Goal: Task Accomplishment & Management: Manage account settings

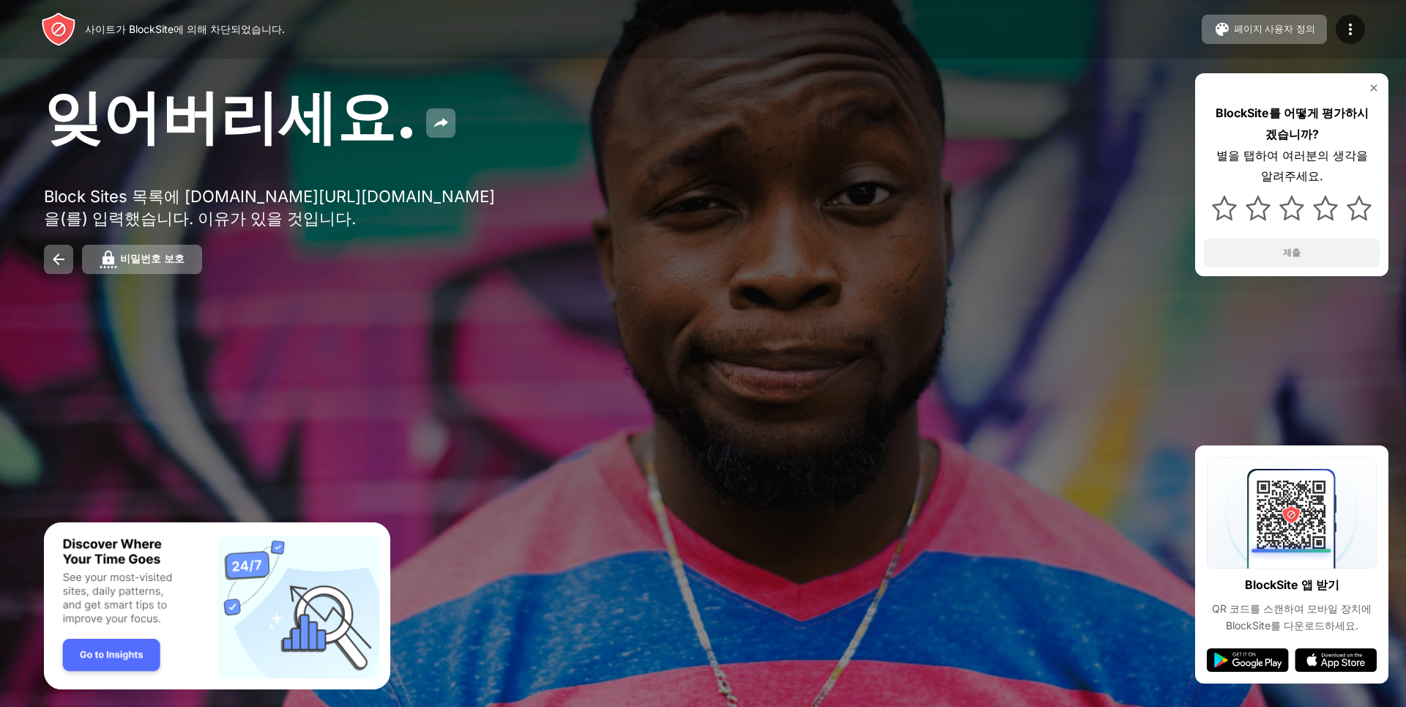
click at [1374, 86] on img at bounding box center [1374, 88] width 12 height 12
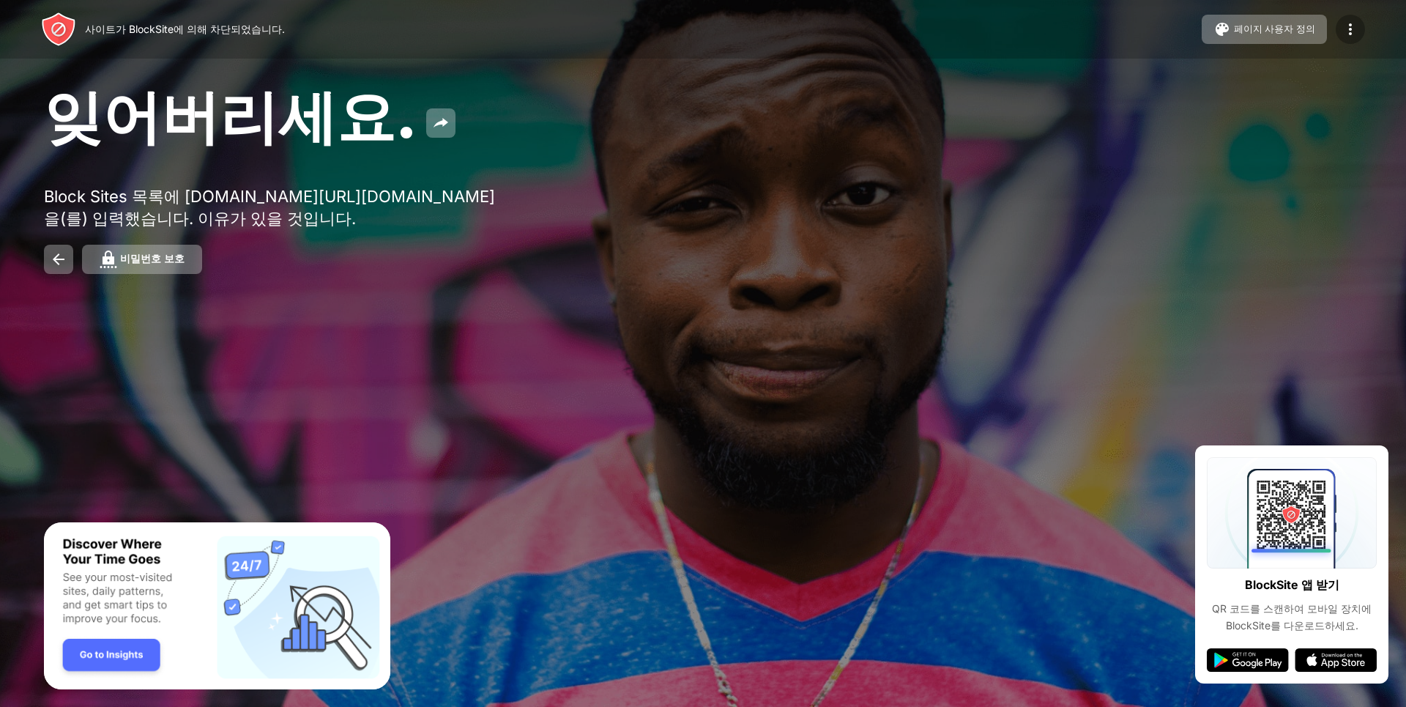
click at [1353, 32] on img at bounding box center [1351, 30] width 18 height 18
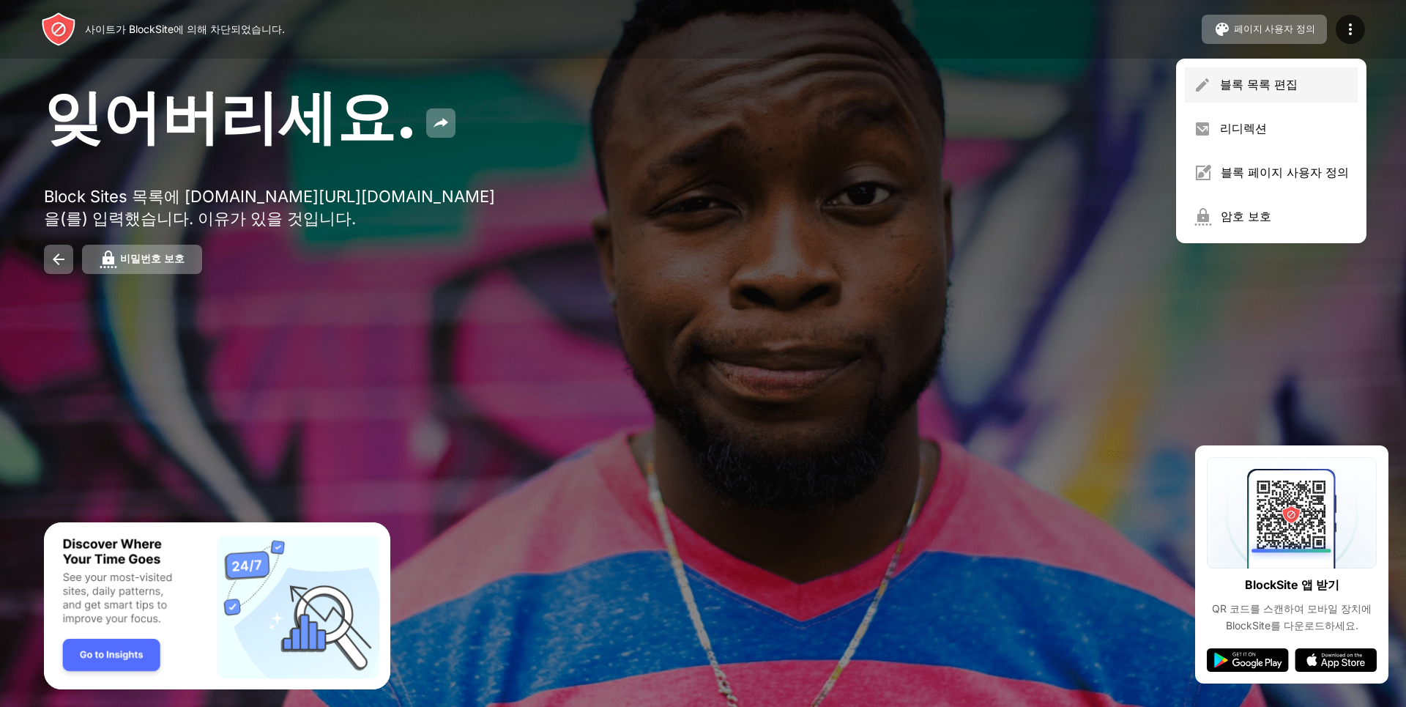
click at [1342, 78] on div "블록 목록 편집" at bounding box center [1284, 85] width 129 height 16
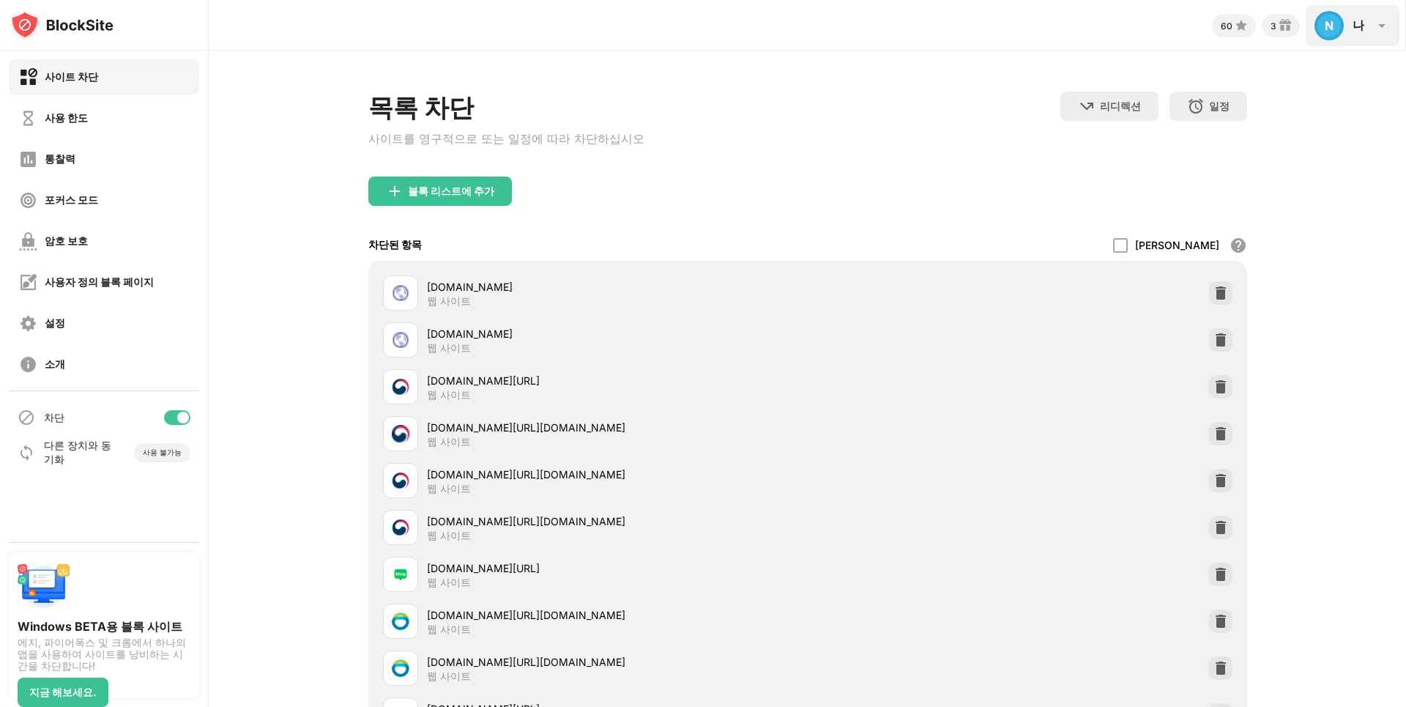
click at [1386, 18] on img at bounding box center [1382, 26] width 18 height 18
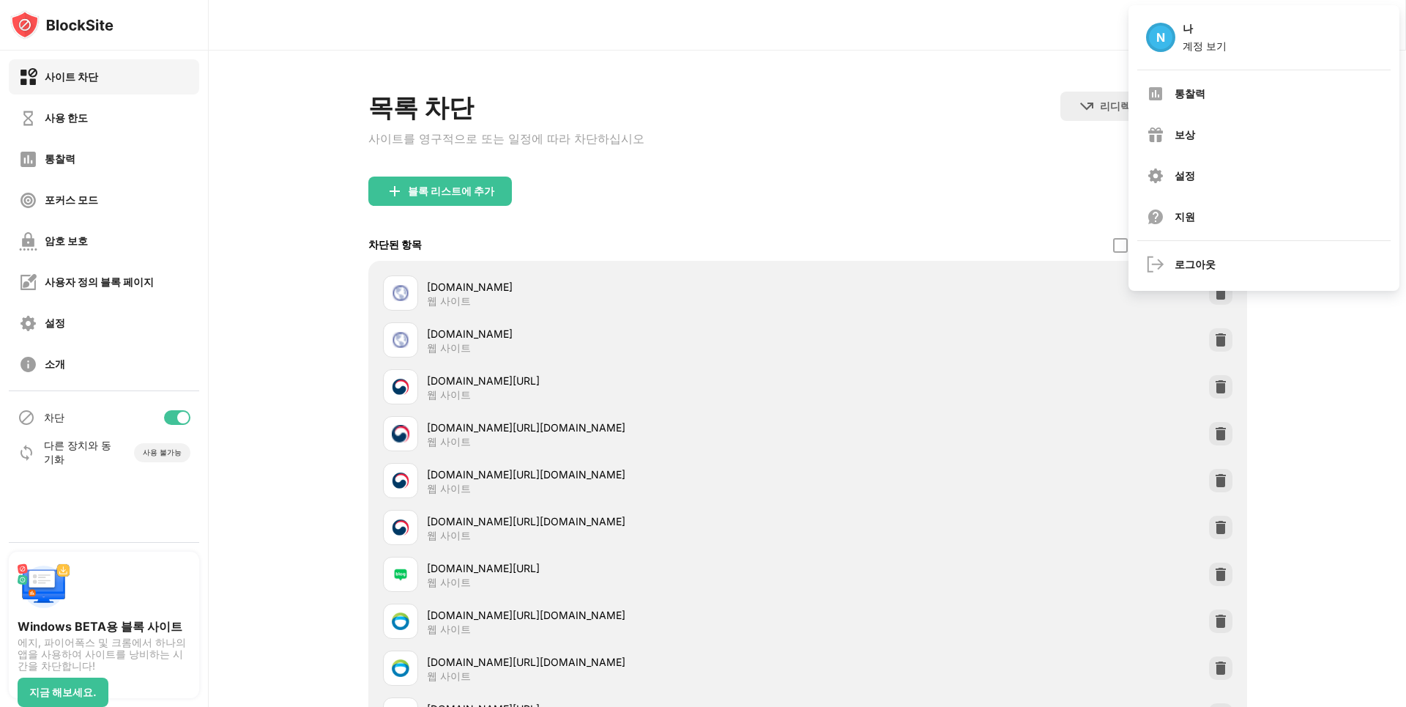
click at [1378, 360] on div "목록 차단 사이트를 영구적으로 또는 일정에 따라 차단하십시오 리디렉션 웹 사이트 리디렉션을 설정하려면 클릭하십시오 일정 블록 목록이 활성화될 …" at bounding box center [807, 550] width 1197 height 998
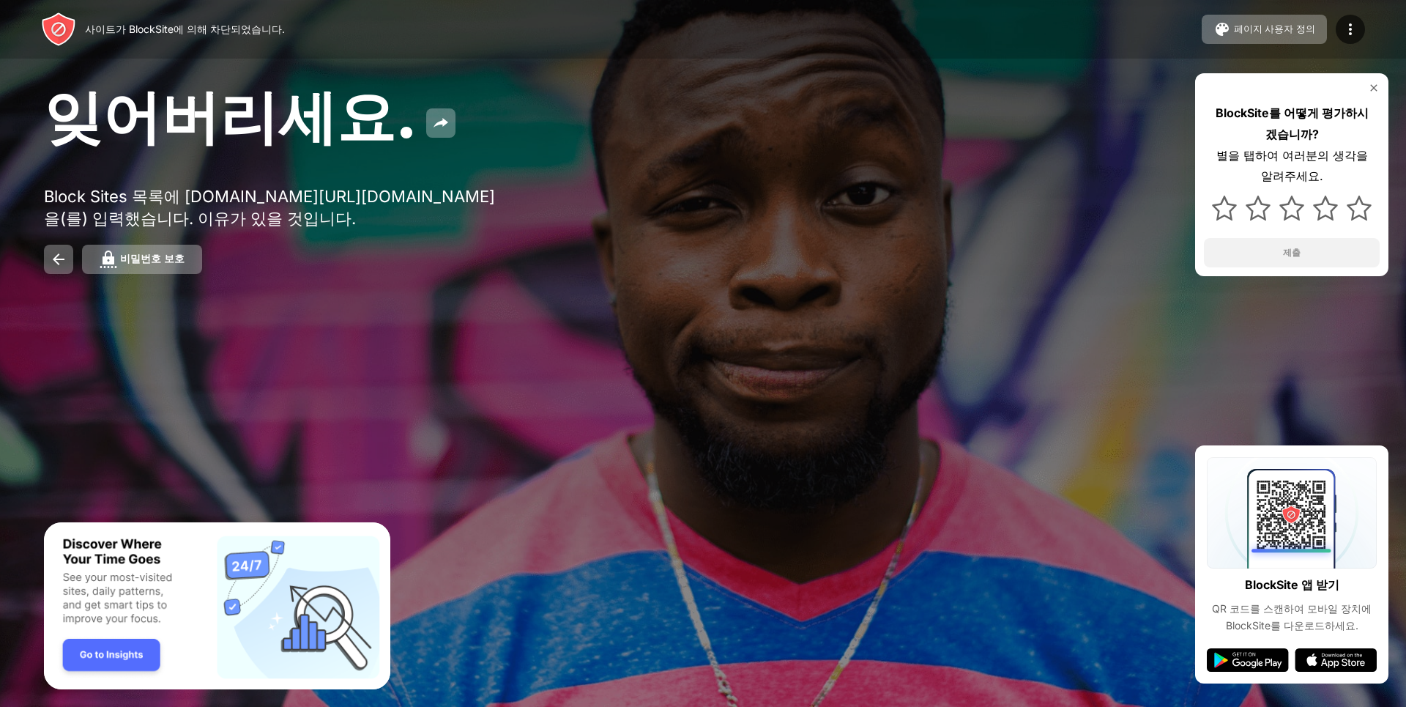
click at [1373, 86] on img at bounding box center [1374, 88] width 12 height 12
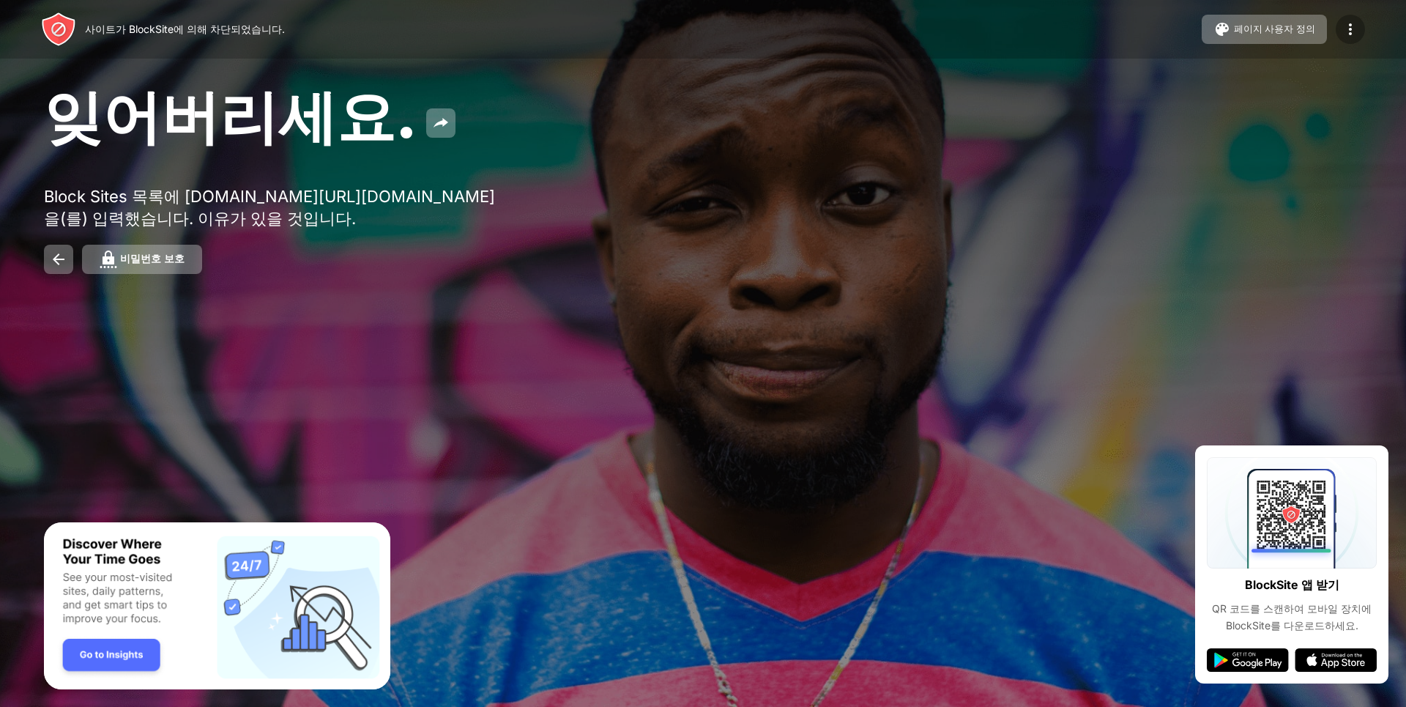
click at [1351, 37] on img at bounding box center [1351, 30] width 18 height 18
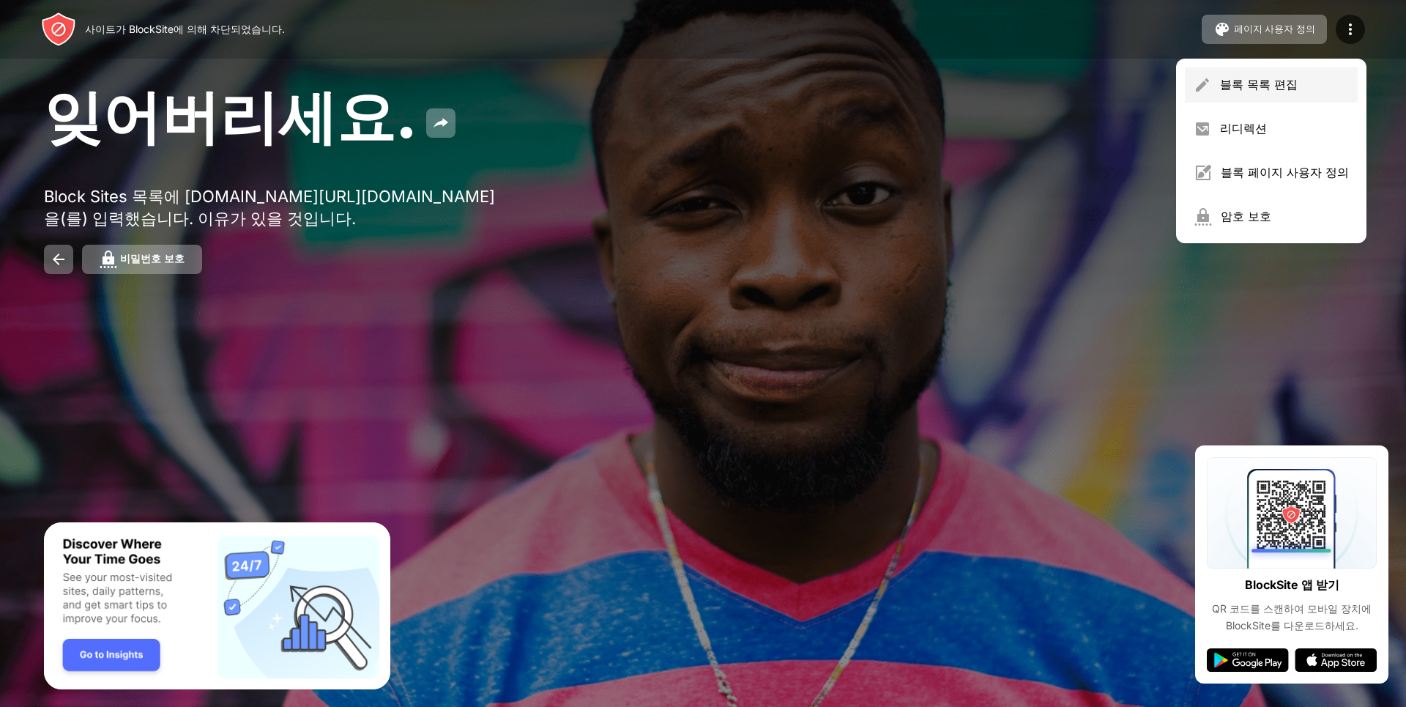
click at [1340, 75] on div "블록 목록 편집" at bounding box center [1271, 84] width 173 height 35
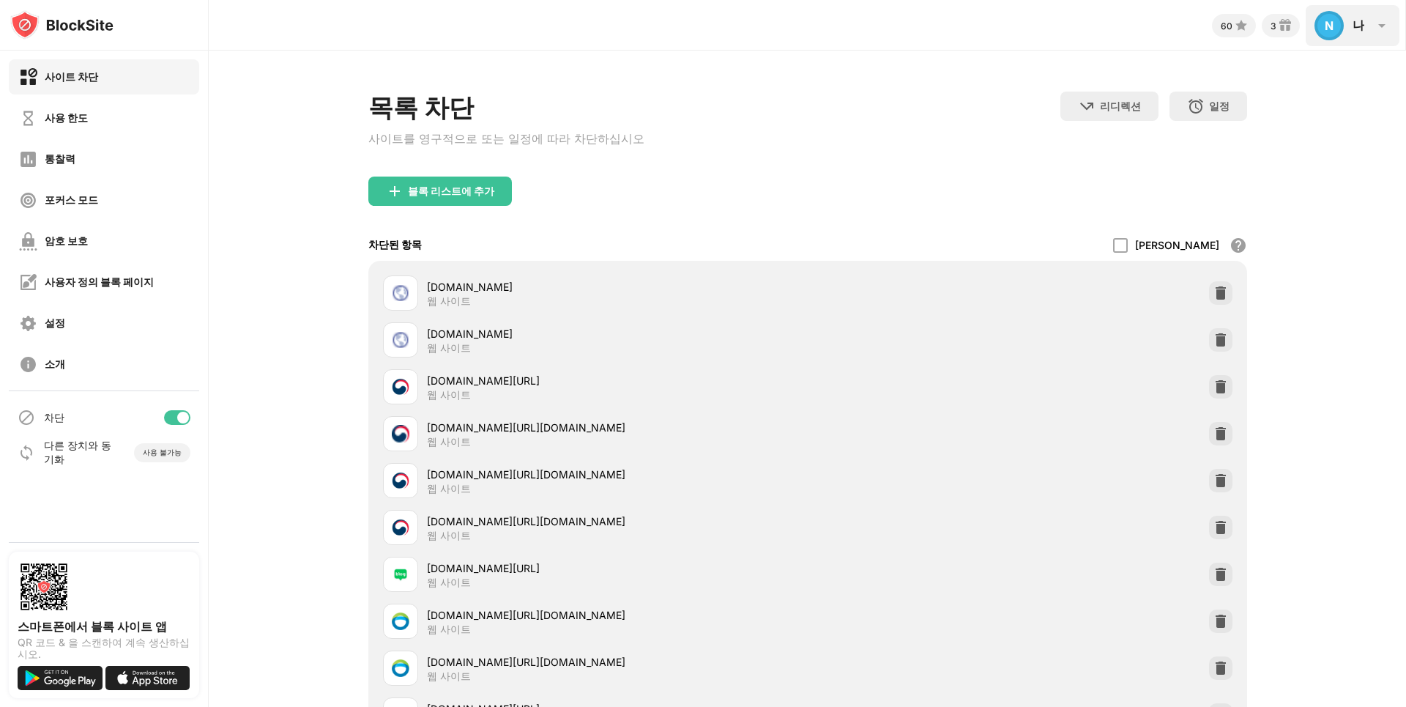
click at [1385, 18] on img at bounding box center [1382, 26] width 18 height 18
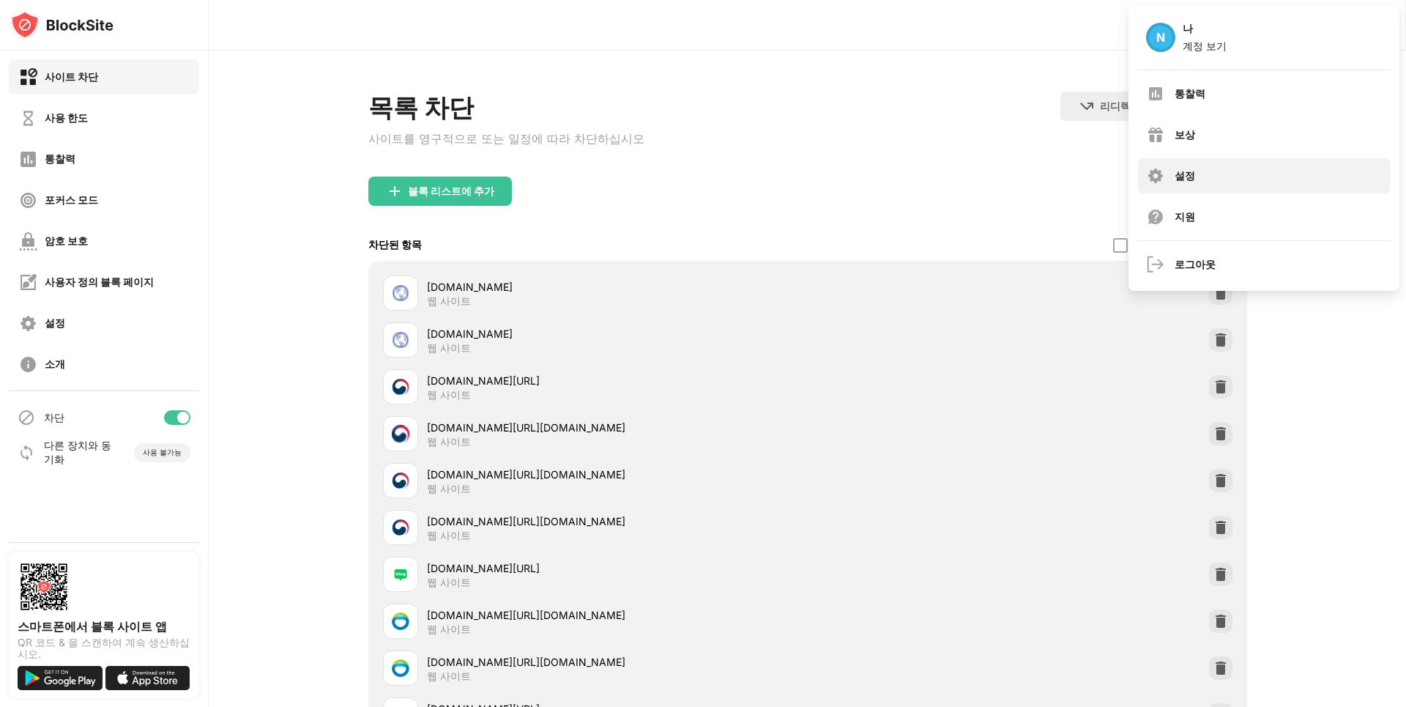
click at [1371, 167] on div "설정" at bounding box center [1264, 175] width 253 height 35
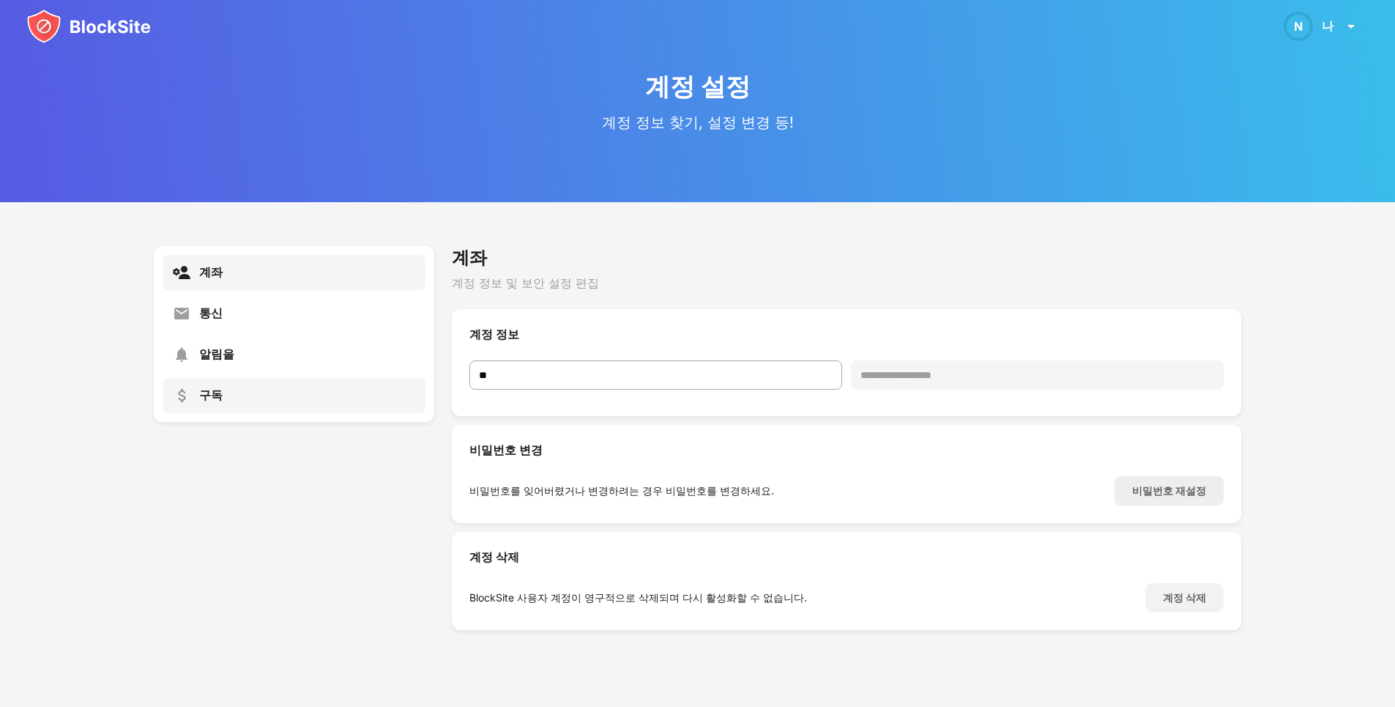
click at [263, 393] on div "구독" at bounding box center [294, 395] width 263 height 35
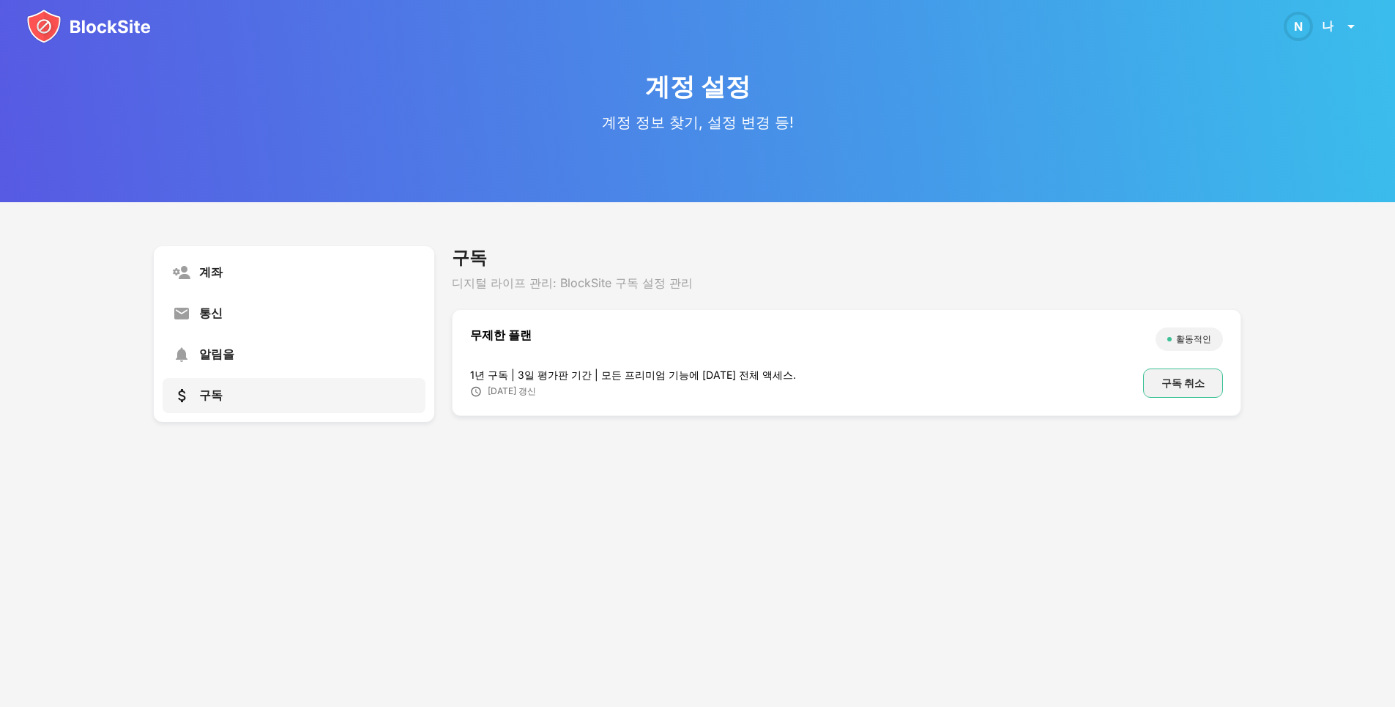
click at [1198, 384] on div "구독 취소" at bounding box center [1183, 383] width 43 height 12
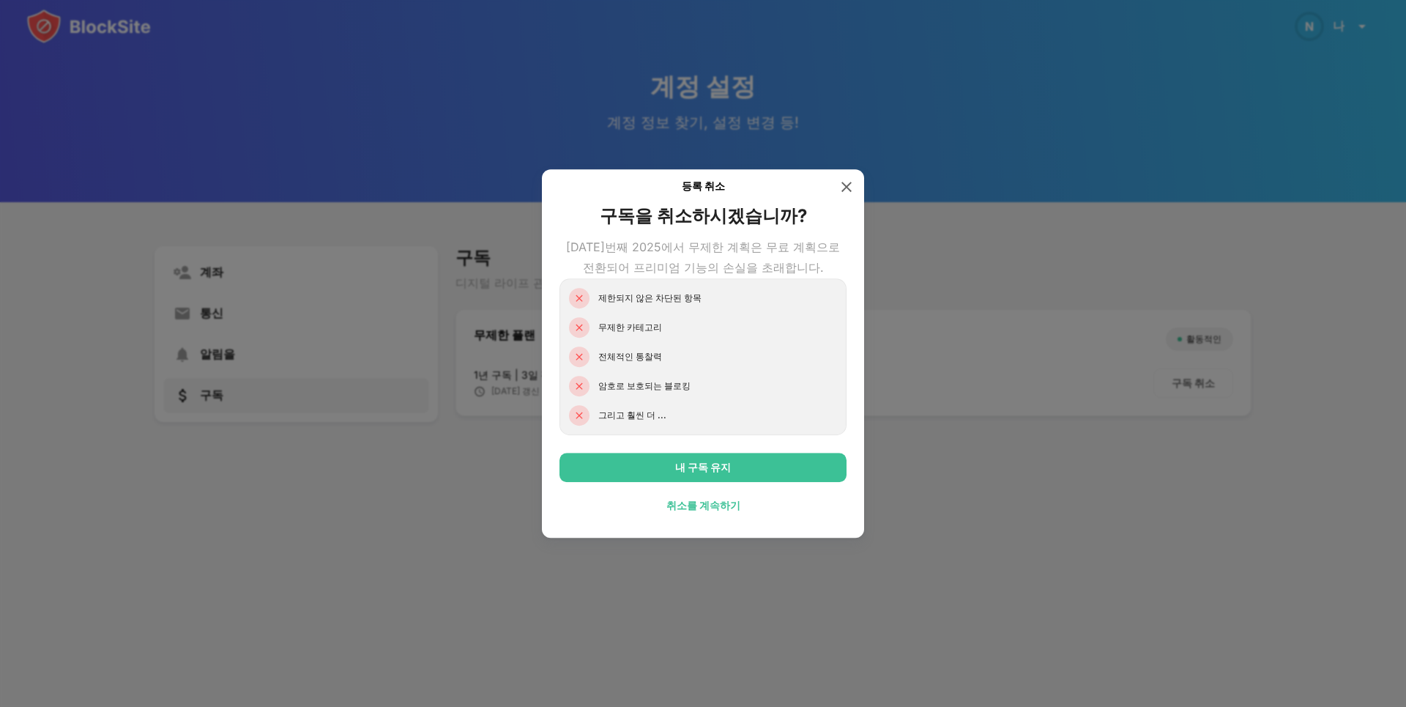
click at [718, 500] on div "취소를 계속하기" at bounding box center [703, 506] width 74 height 12
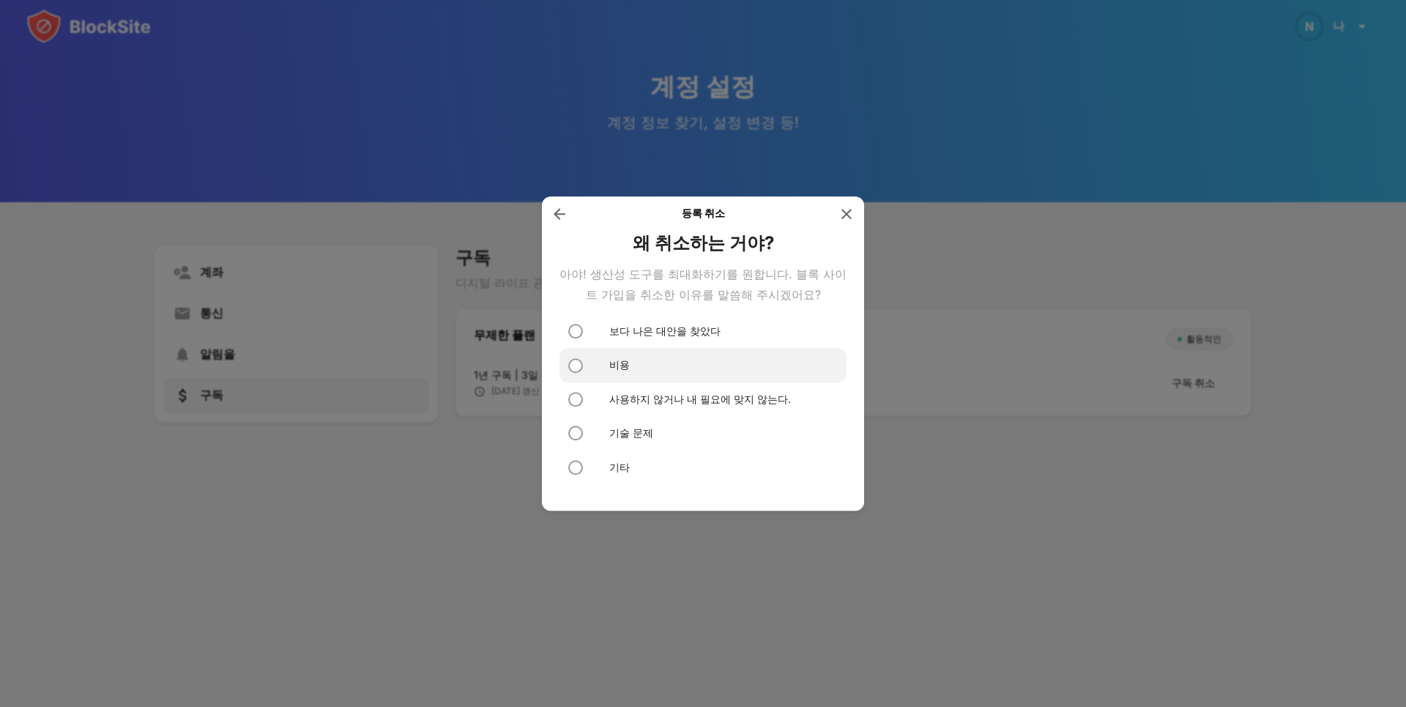
click at [665, 359] on div "비용" at bounding box center [703, 366] width 287 height 34
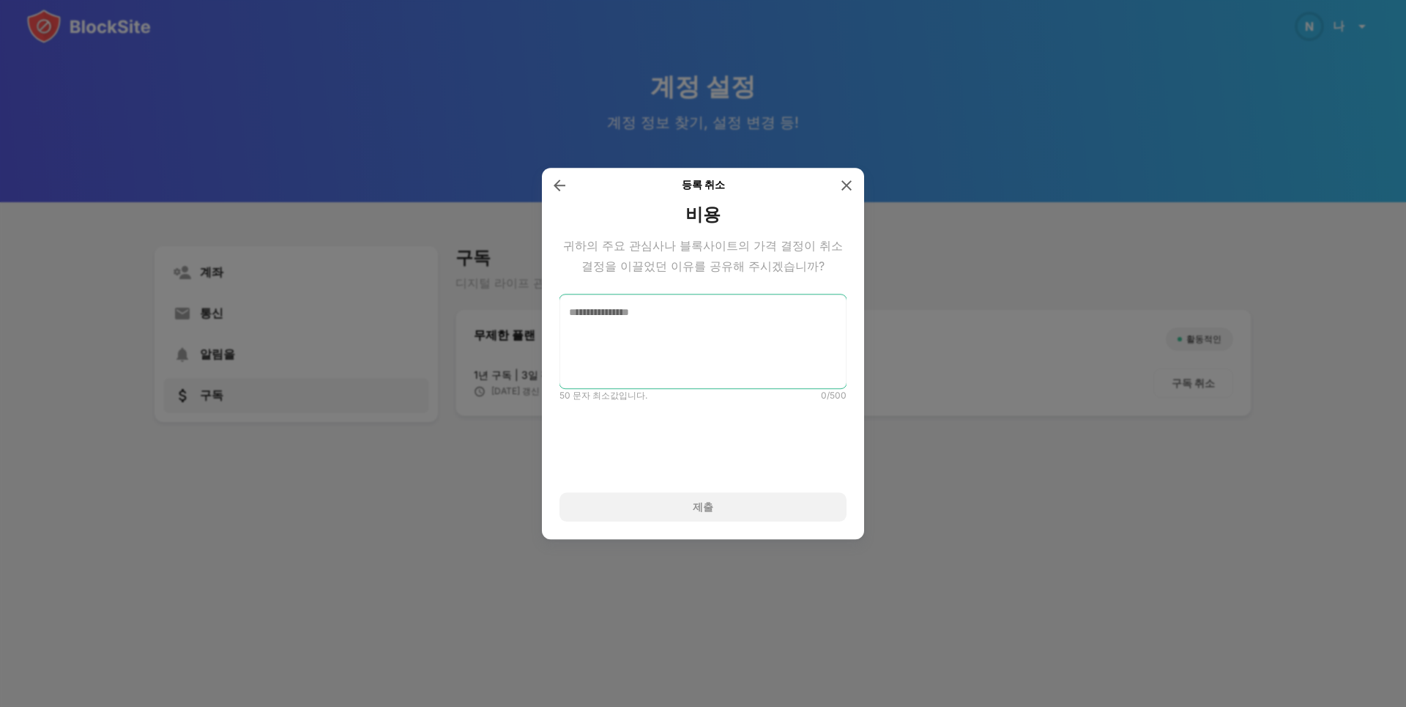
click at [665, 359] on textarea at bounding box center [703, 341] width 287 height 94
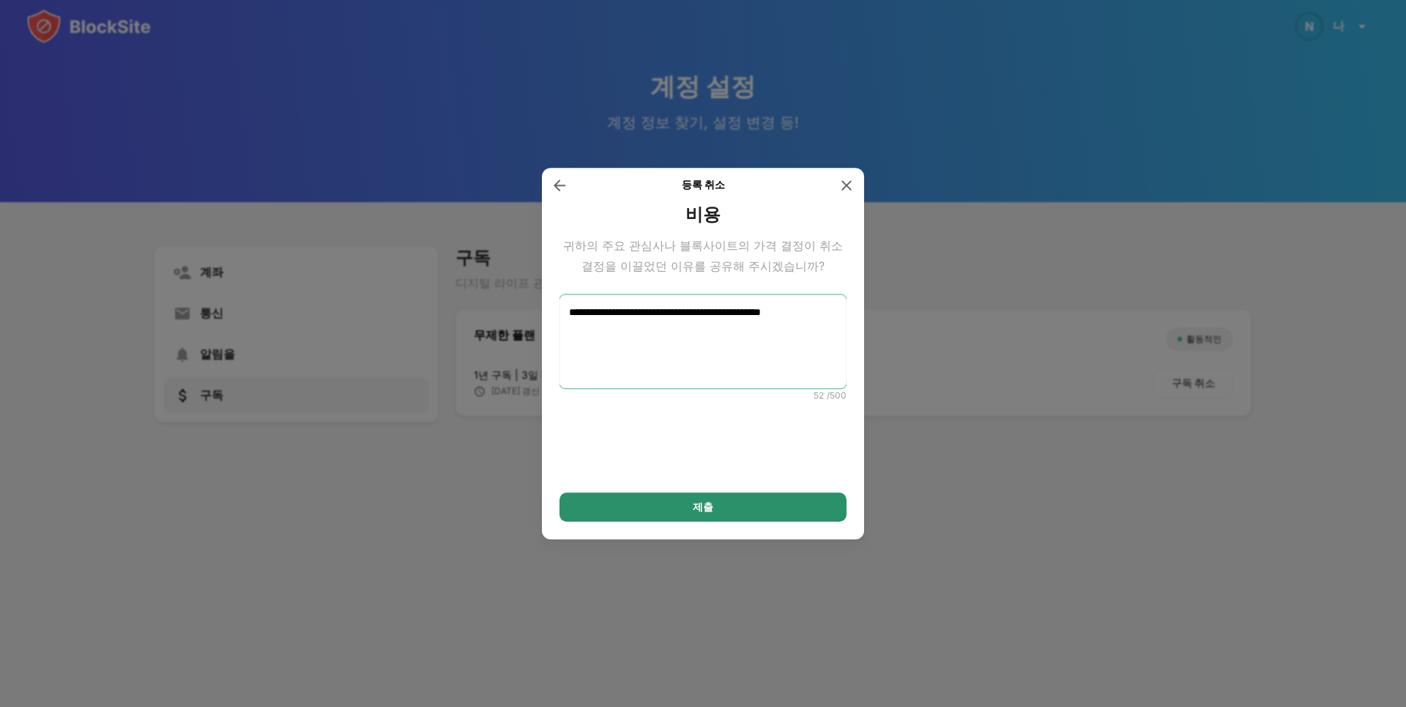
type textarea "**********"
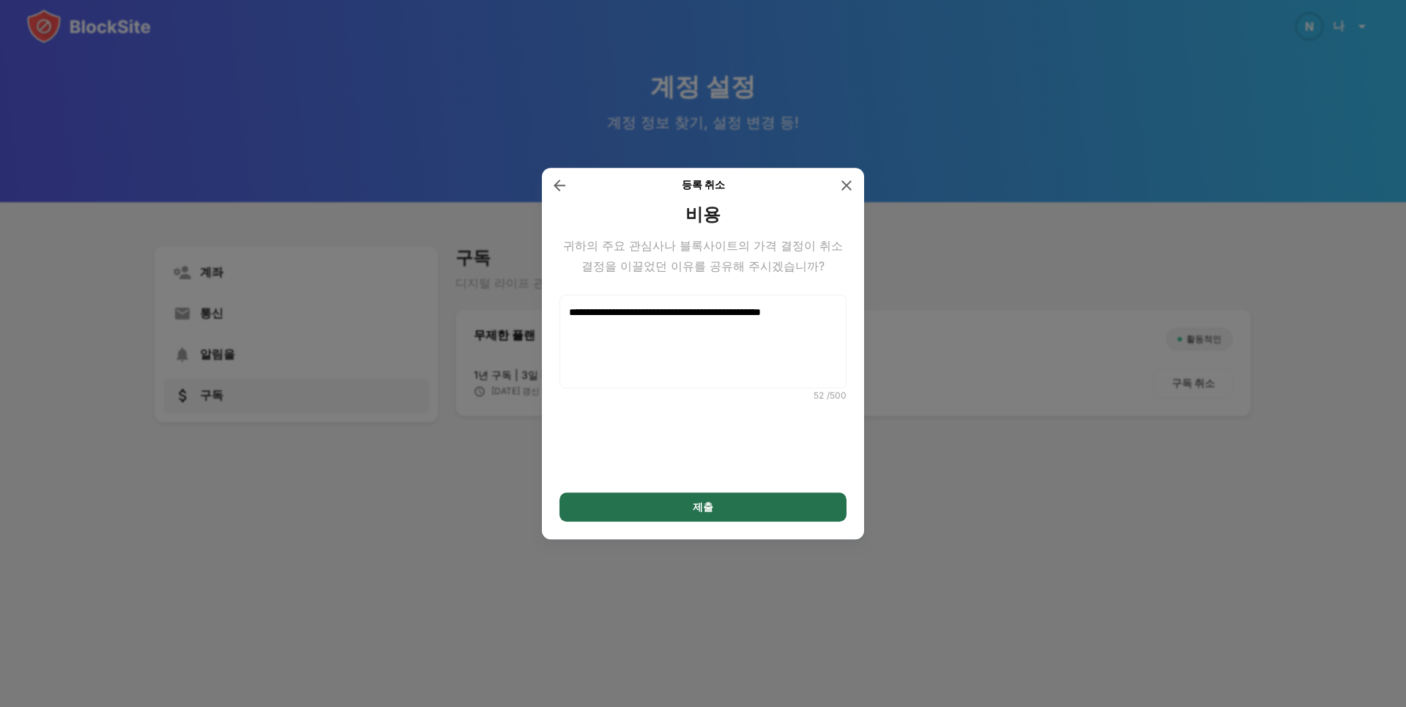
click at [744, 500] on div "제출" at bounding box center [703, 506] width 287 height 29
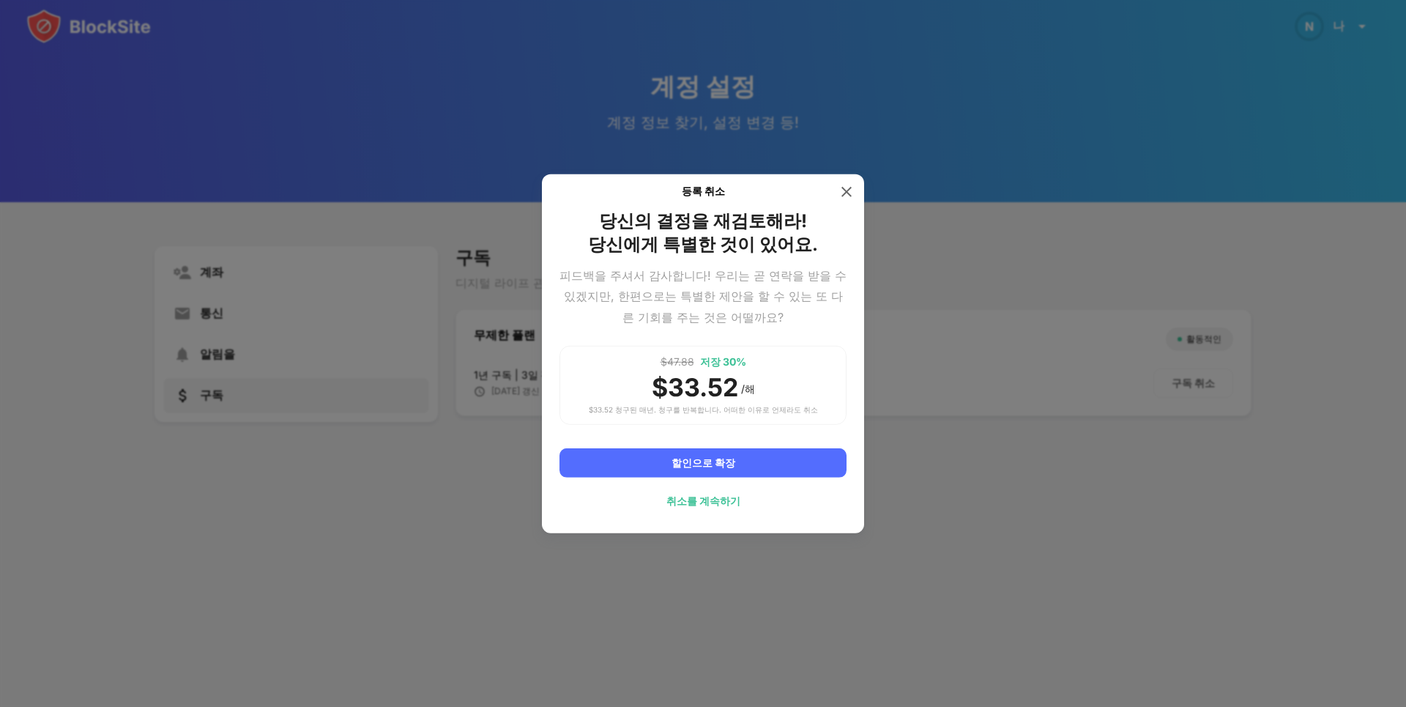
click at [728, 500] on div "취소를 계속하기" at bounding box center [703, 501] width 74 height 12
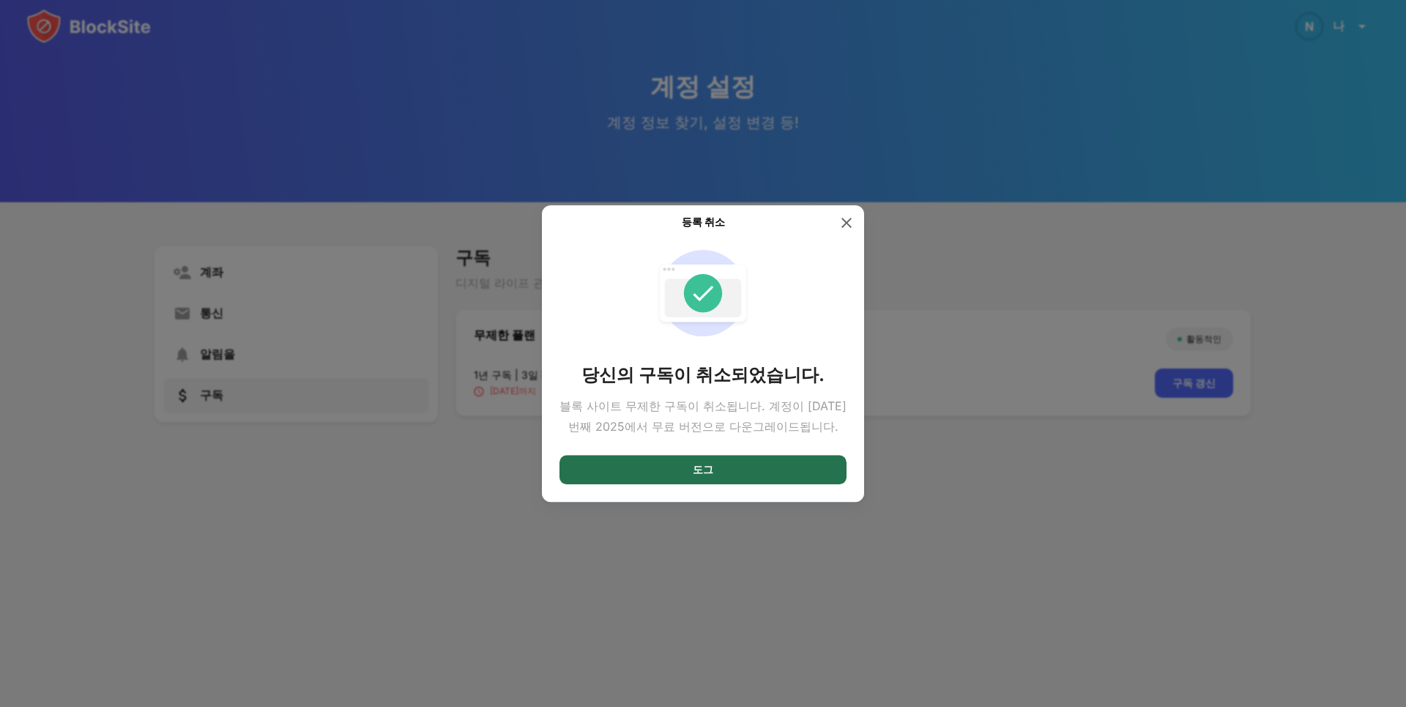
click at [744, 478] on div "도그" at bounding box center [703, 469] width 287 height 29
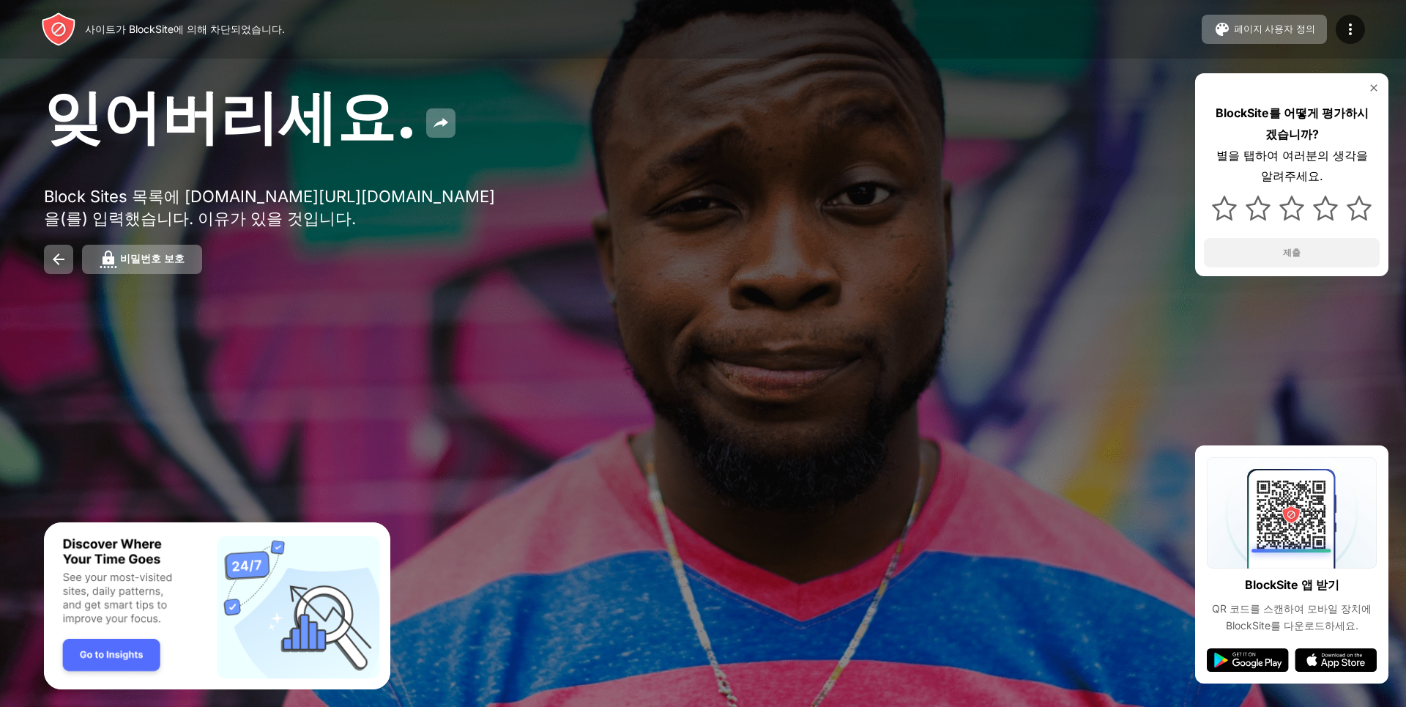
click at [1374, 86] on img at bounding box center [1374, 88] width 12 height 12
click at [1373, 87] on img at bounding box center [1374, 88] width 12 height 12
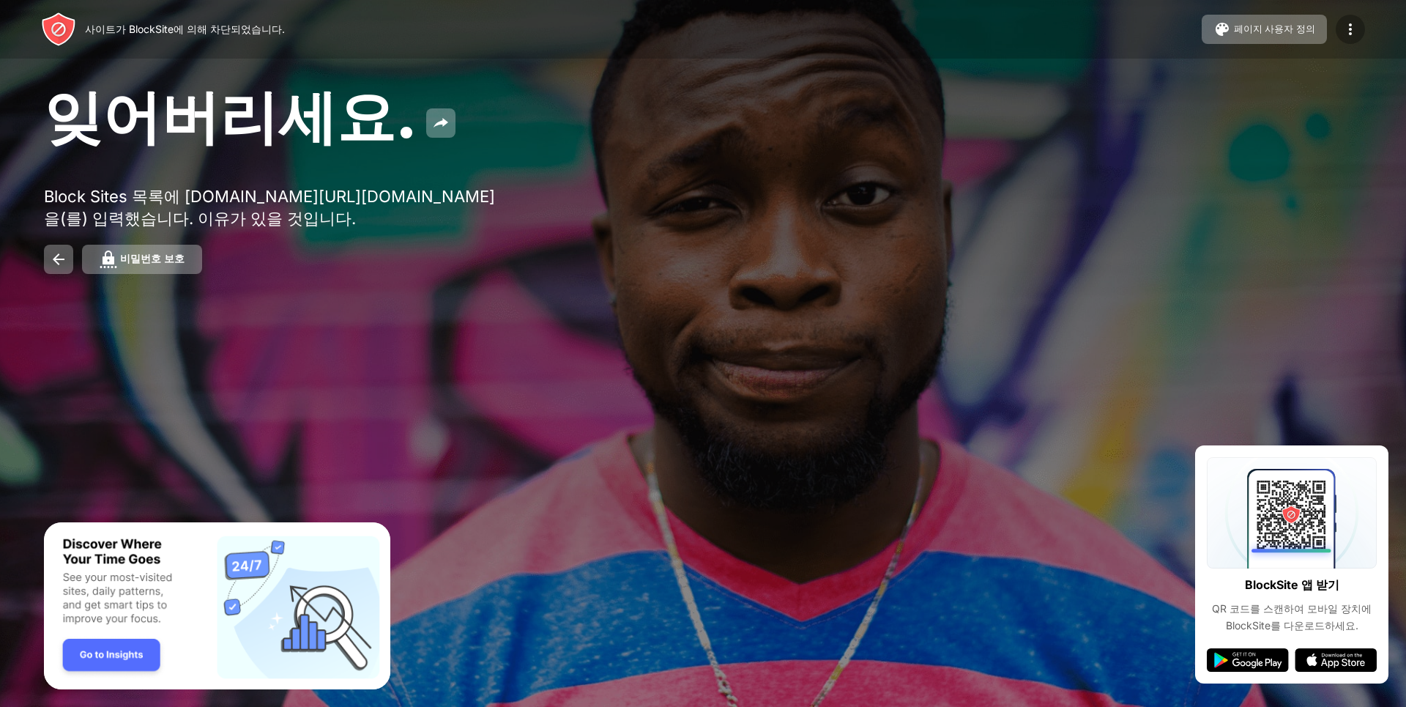
click at [1352, 37] on img at bounding box center [1351, 30] width 18 height 18
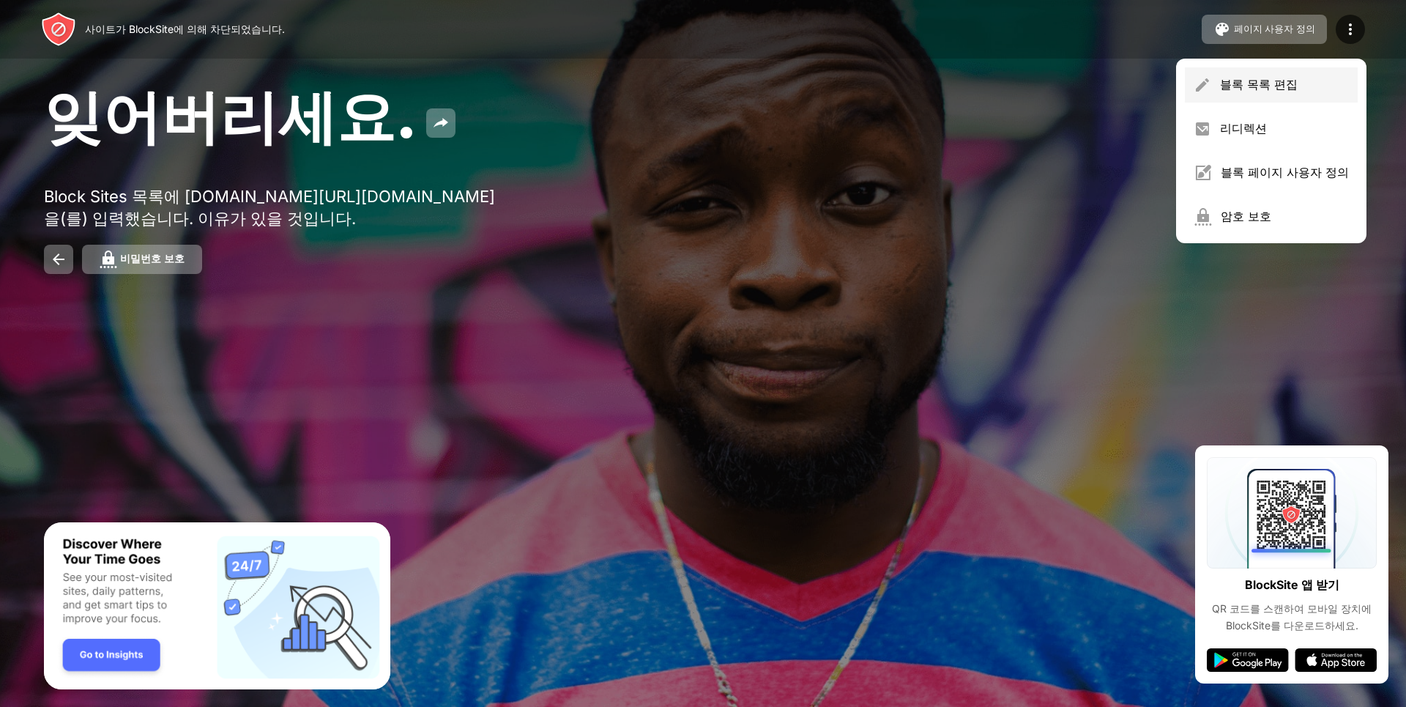
click at [1334, 80] on div "블록 목록 편집" at bounding box center [1284, 85] width 129 height 16
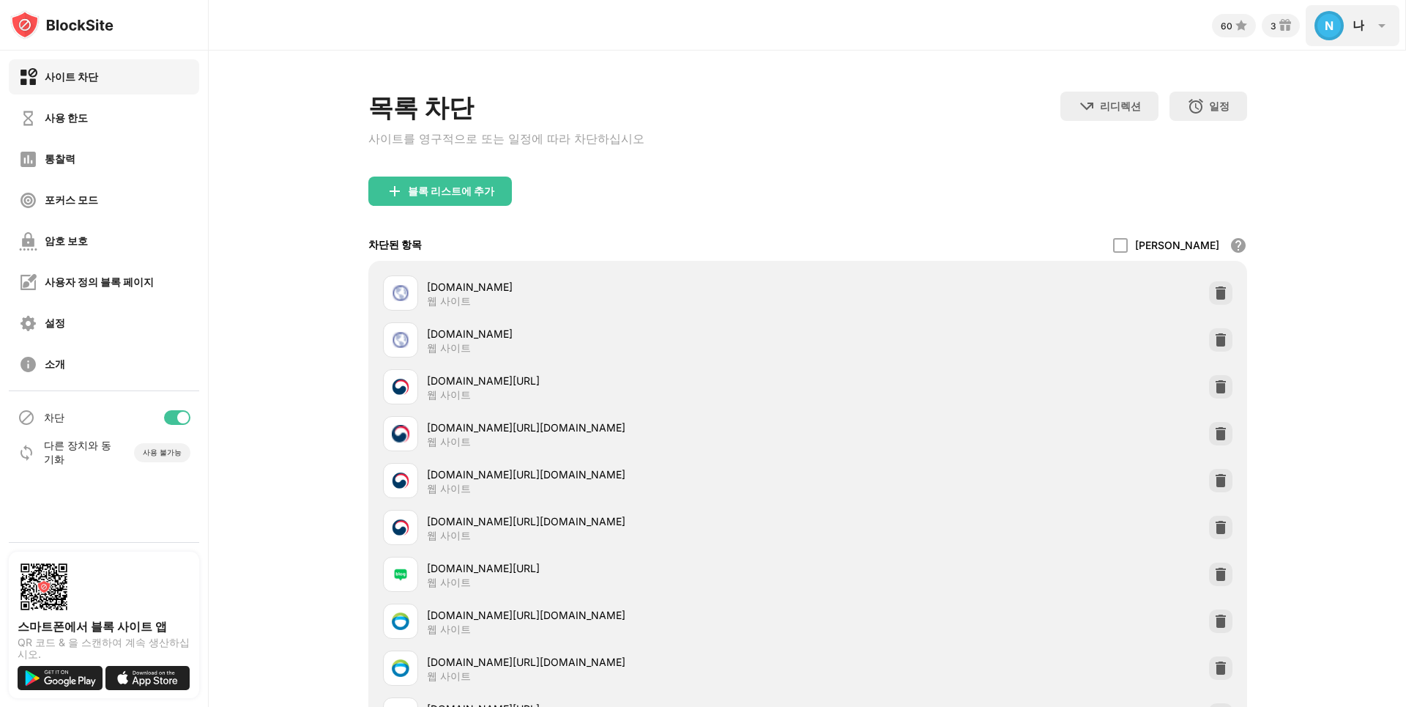
click at [1385, 18] on img at bounding box center [1382, 26] width 18 height 18
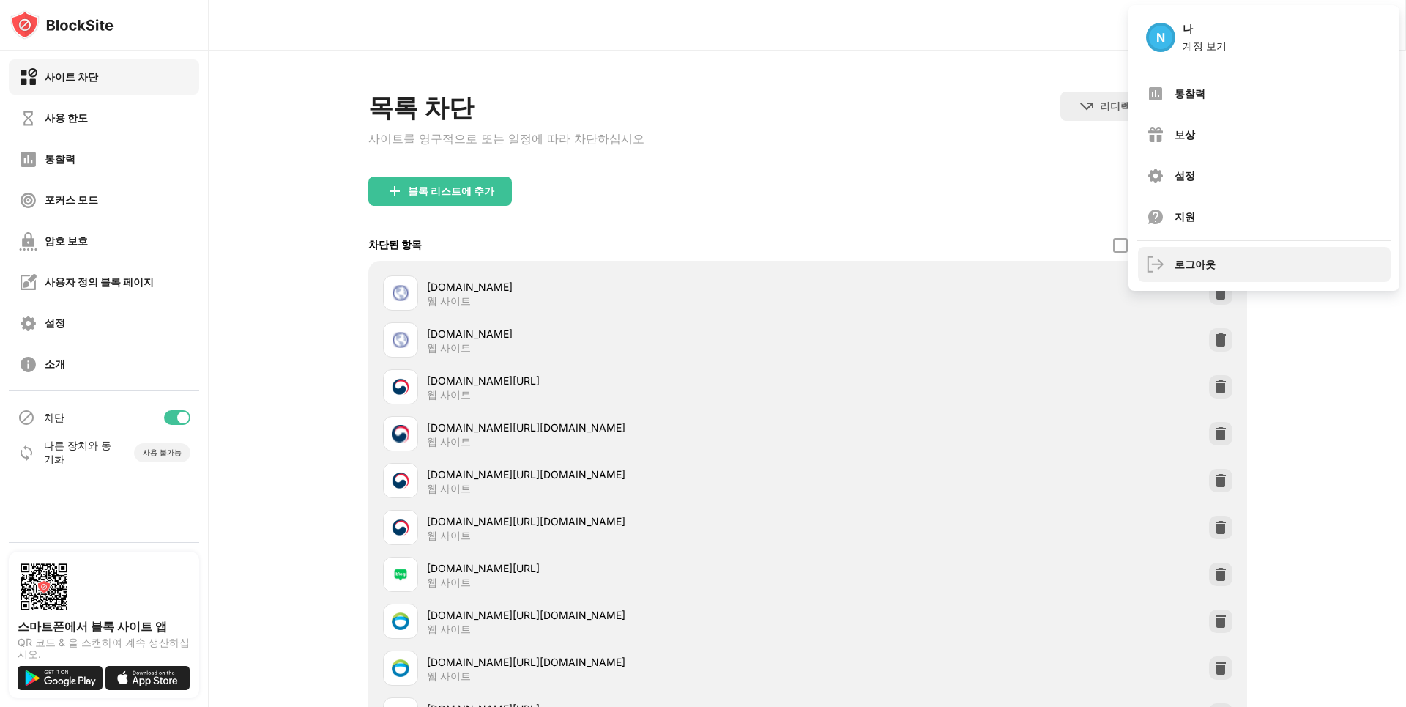
click at [1381, 260] on div "로그아웃" at bounding box center [1264, 264] width 253 height 35
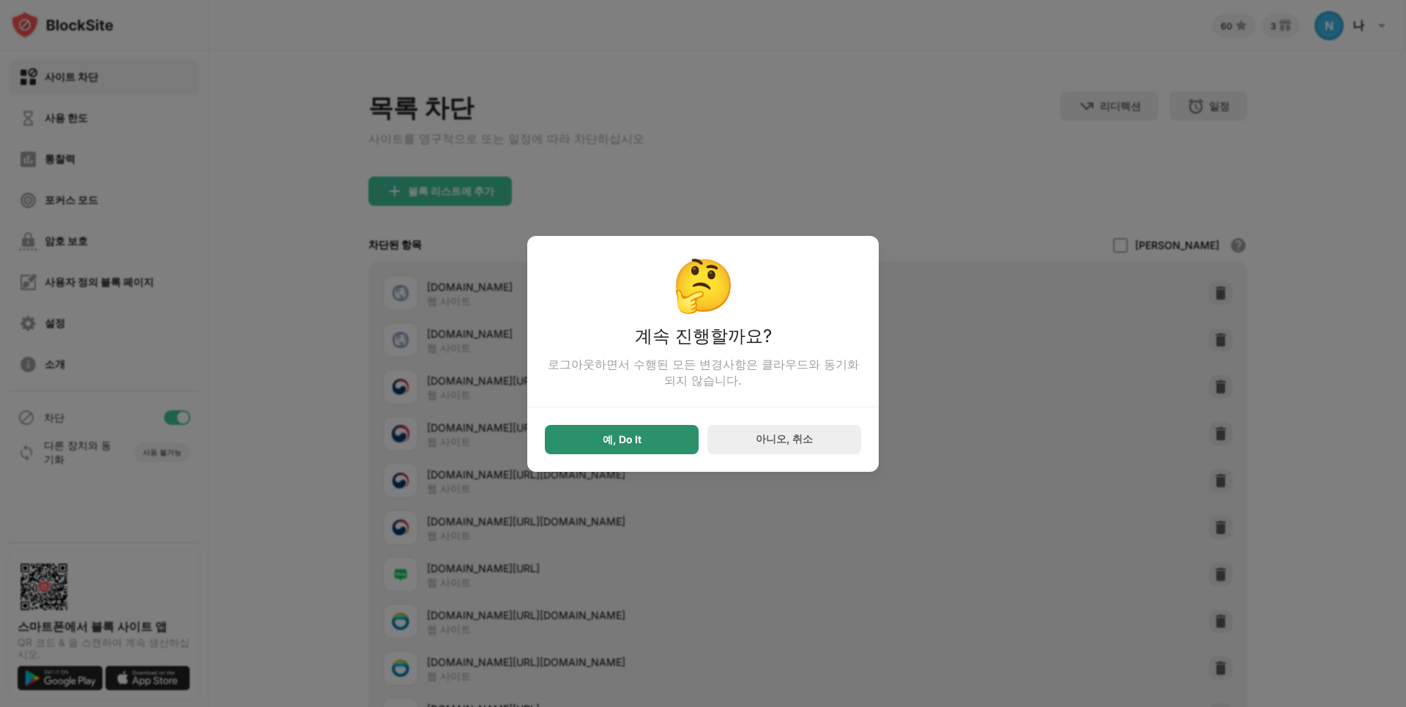
click at [661, 443] on div "예, Do It" at bounding box center [622, 439] width 154 height 29
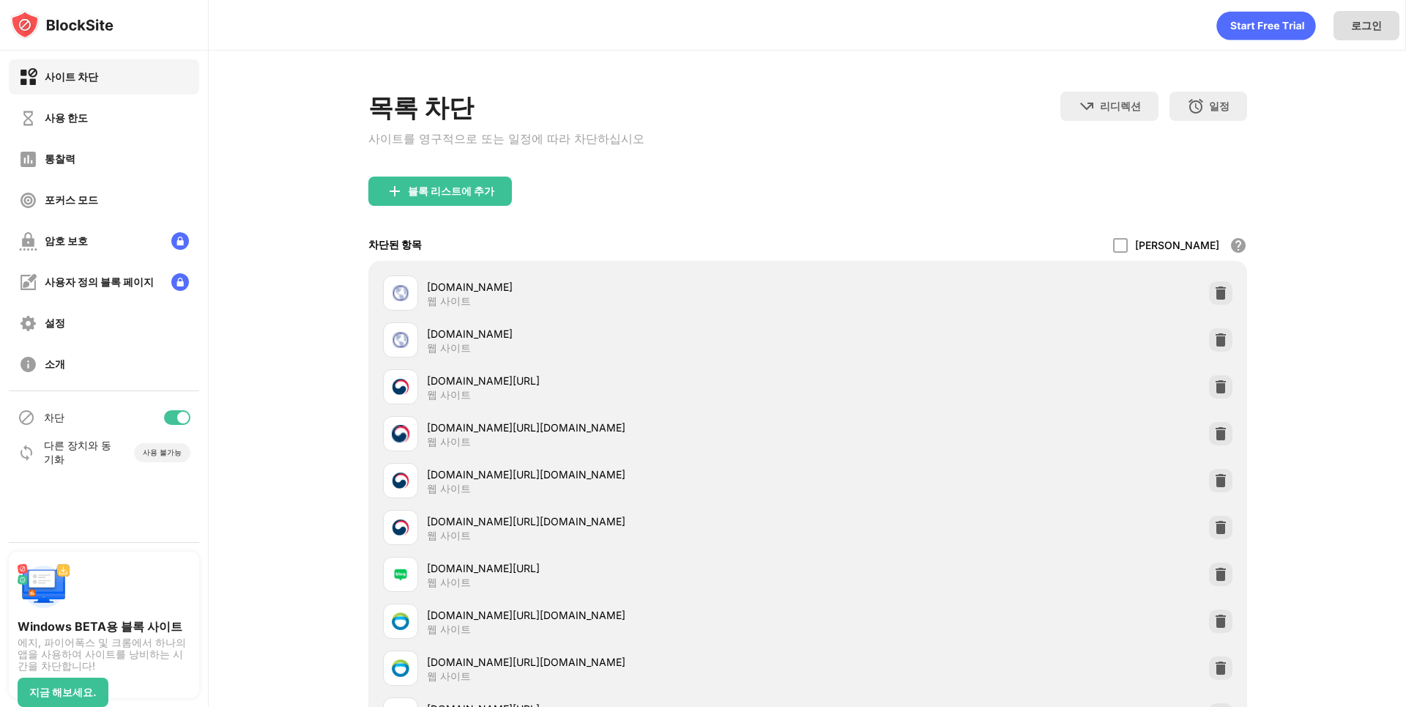
click at [1368, 26] on div "로그인" at bounding box center [1366, 26] width 31 height 14
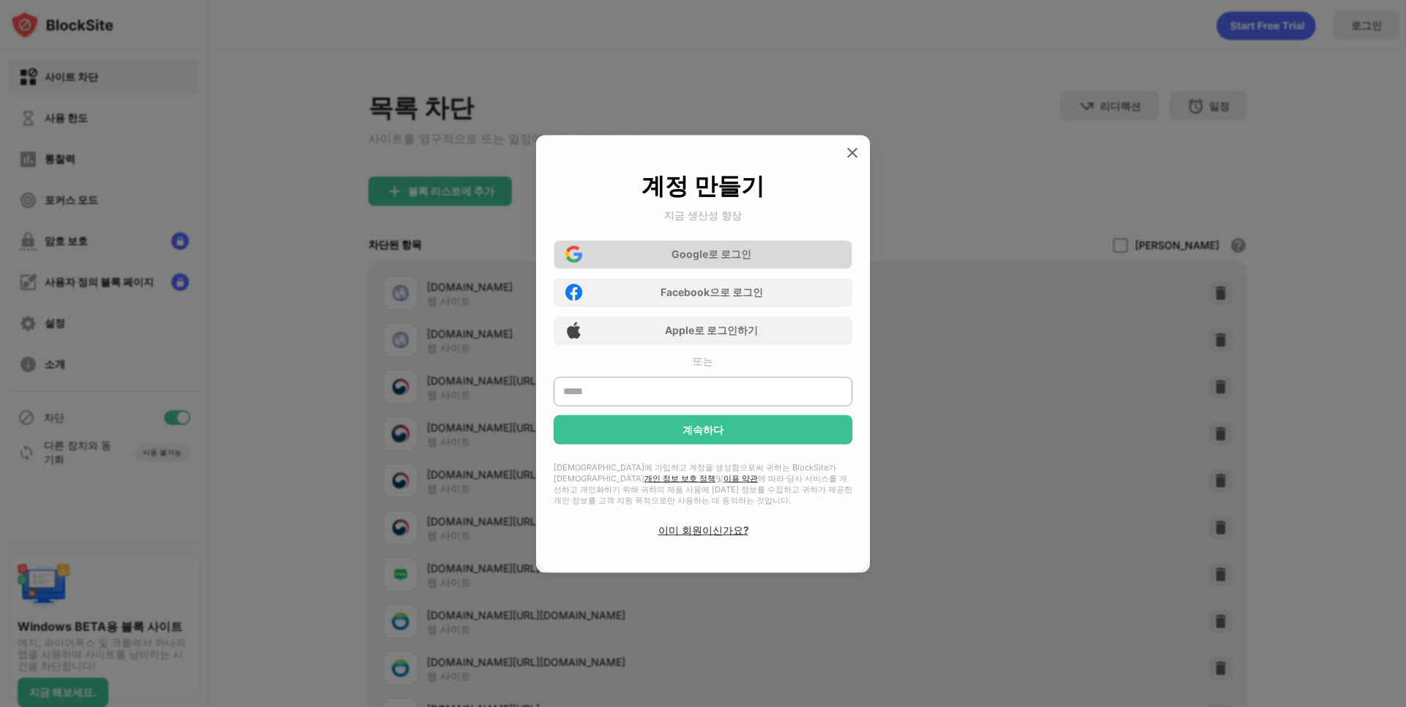
click at [816, 248] on div "Google로 로그인" at bounding box center [703, 253] width 299 height 29
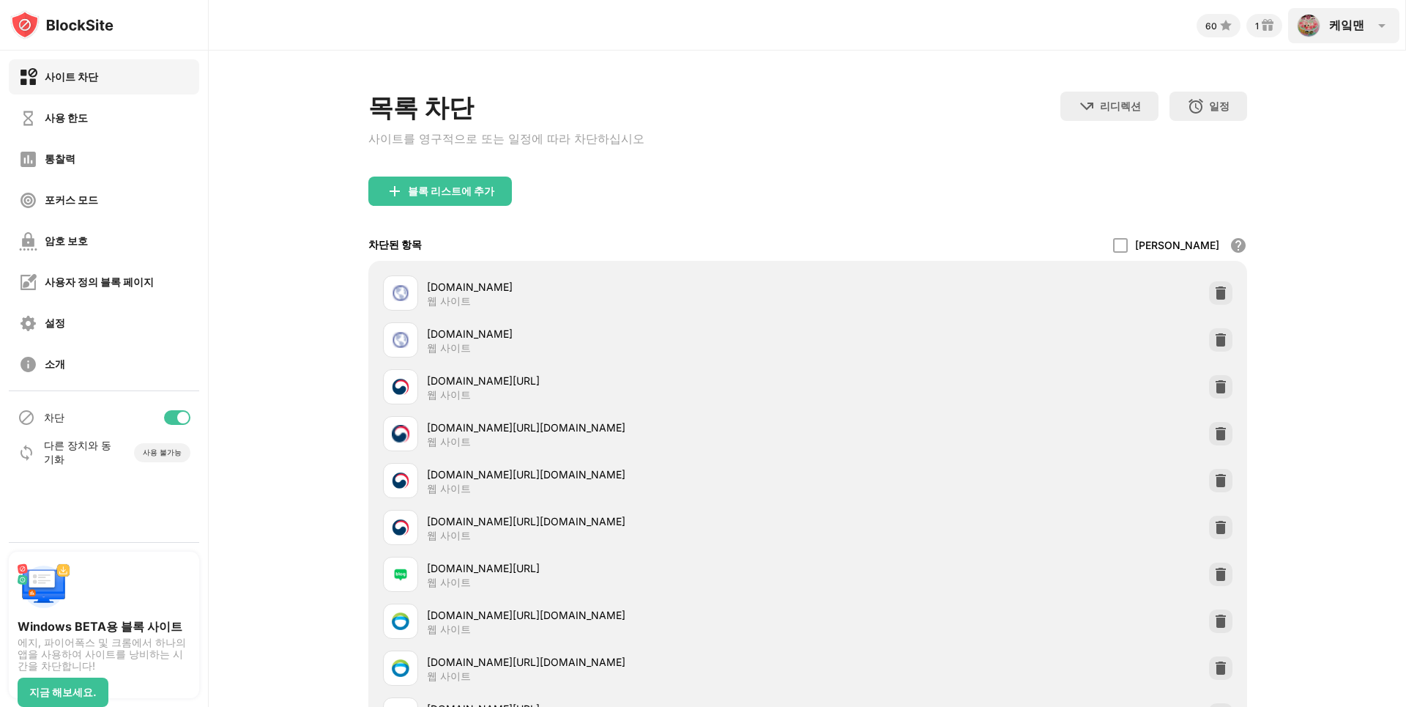
click at [1385, 18] on img at bounding box center [1382, 26] width 18 height 18
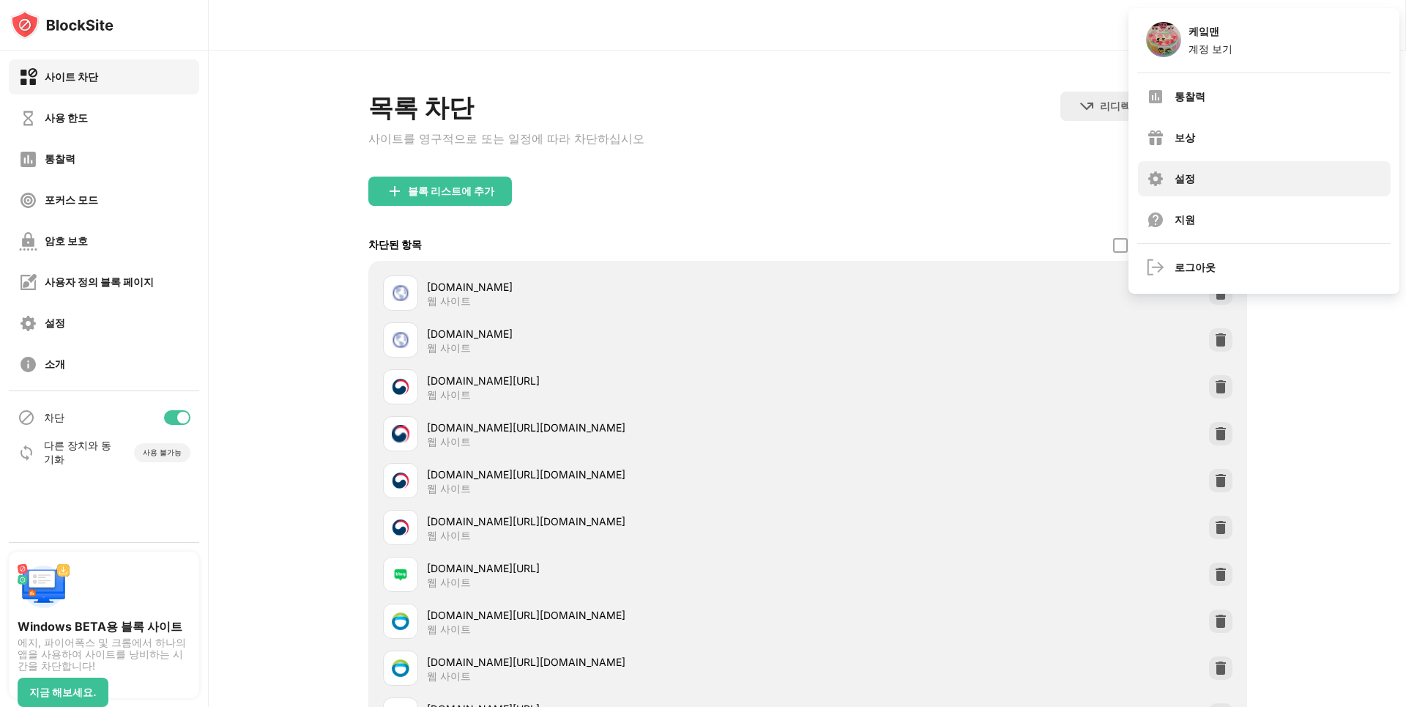
click at [1376, 171] on div "설정" at bounding box center [1264, 178] width 253 height 35
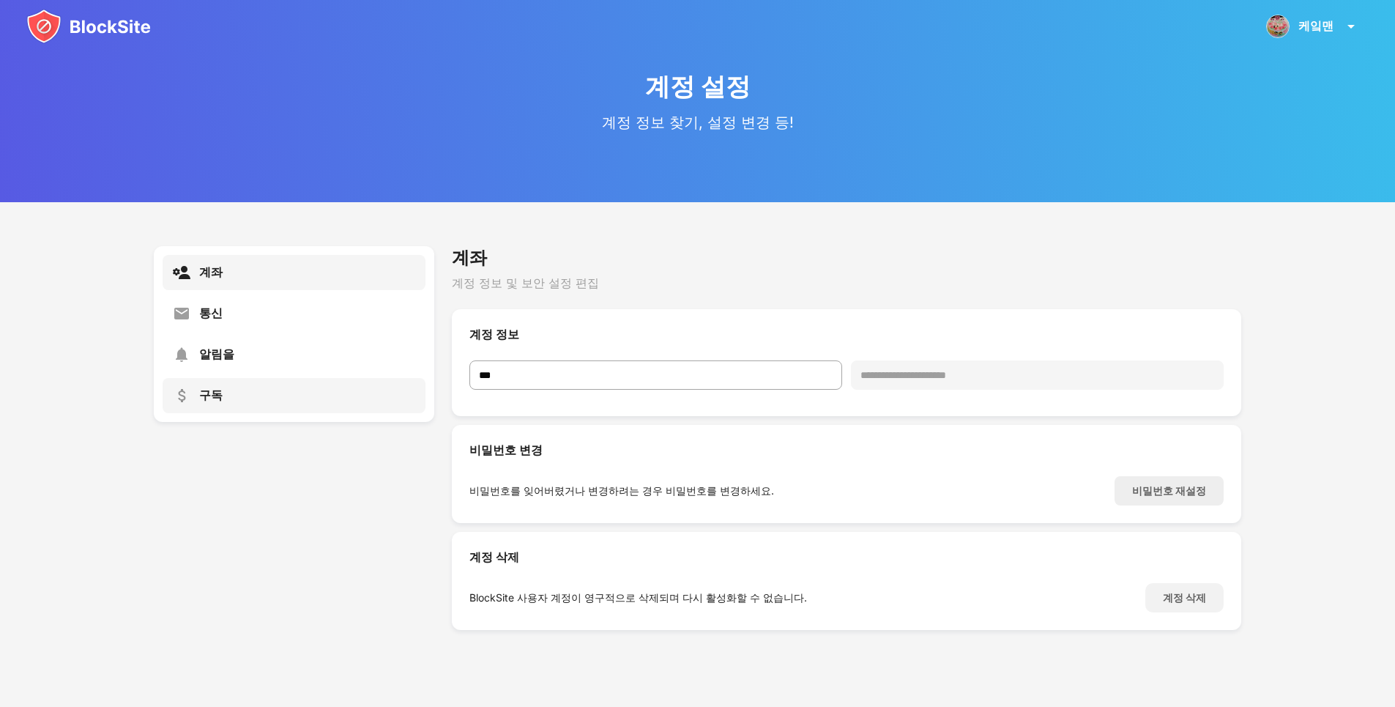
click at [374, 393] on div "구독" at bounding box center [294, 395] width 263 height 35
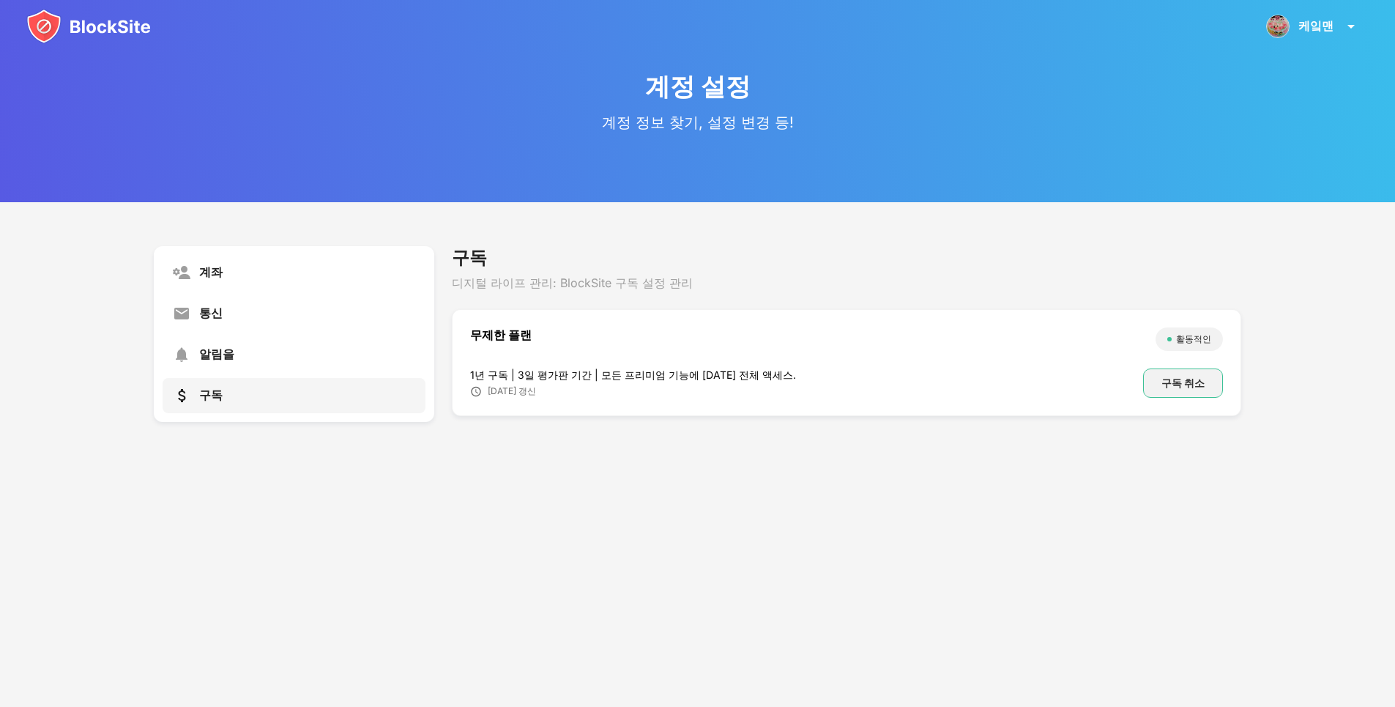
click at [1197, 386] on div "구독 취소" at bounding box center [1183, 383] width 43 height 12
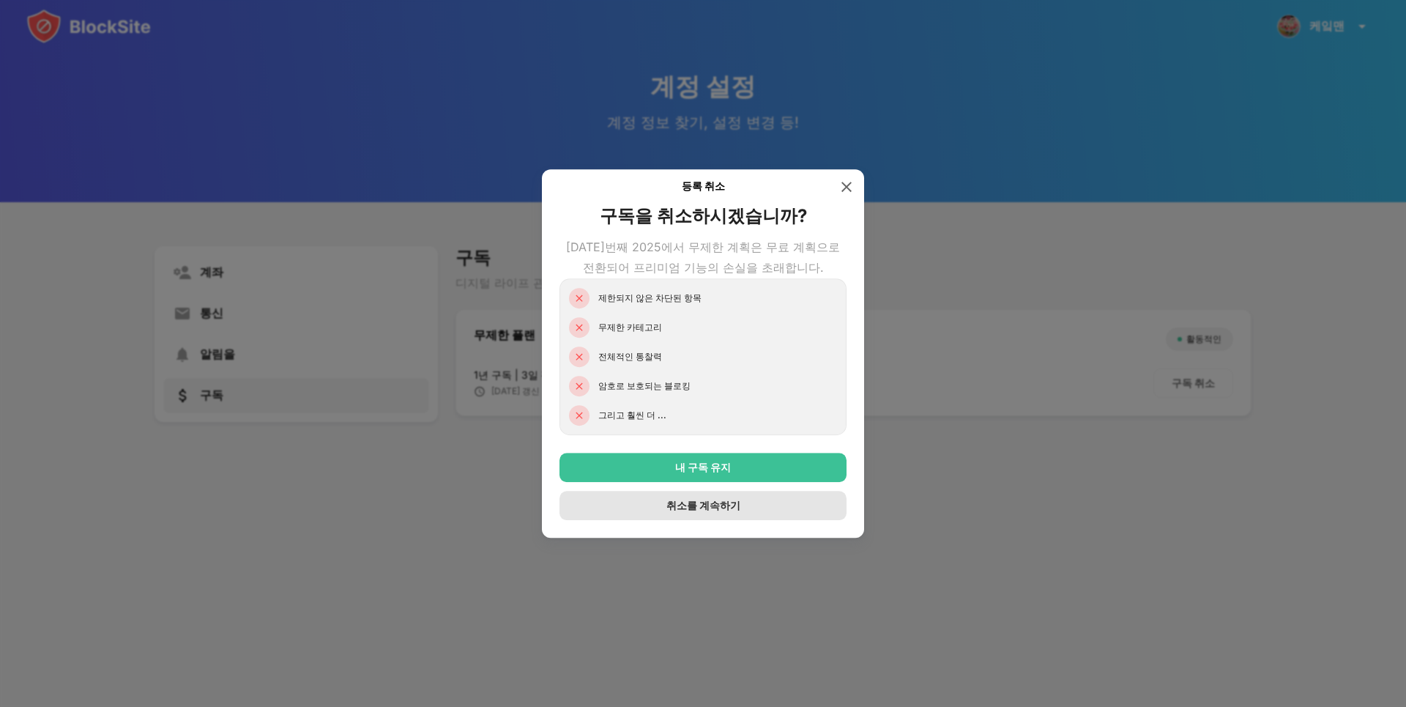
click at [726, 508] on div "취소를 계속하기" at bounding box center [703, 506] width 74 height 12
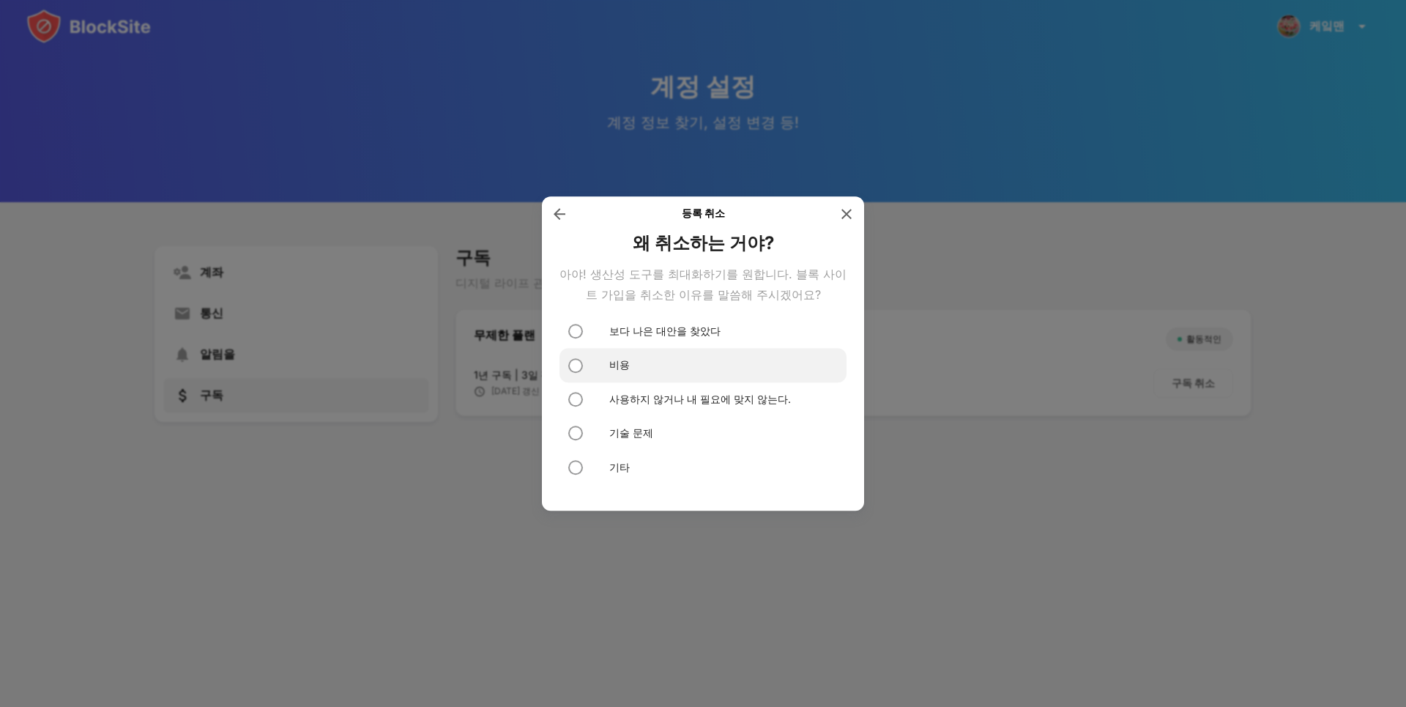
click at [646, 367] on div "비용" at bounding box center [703, 366] width 287 height 34
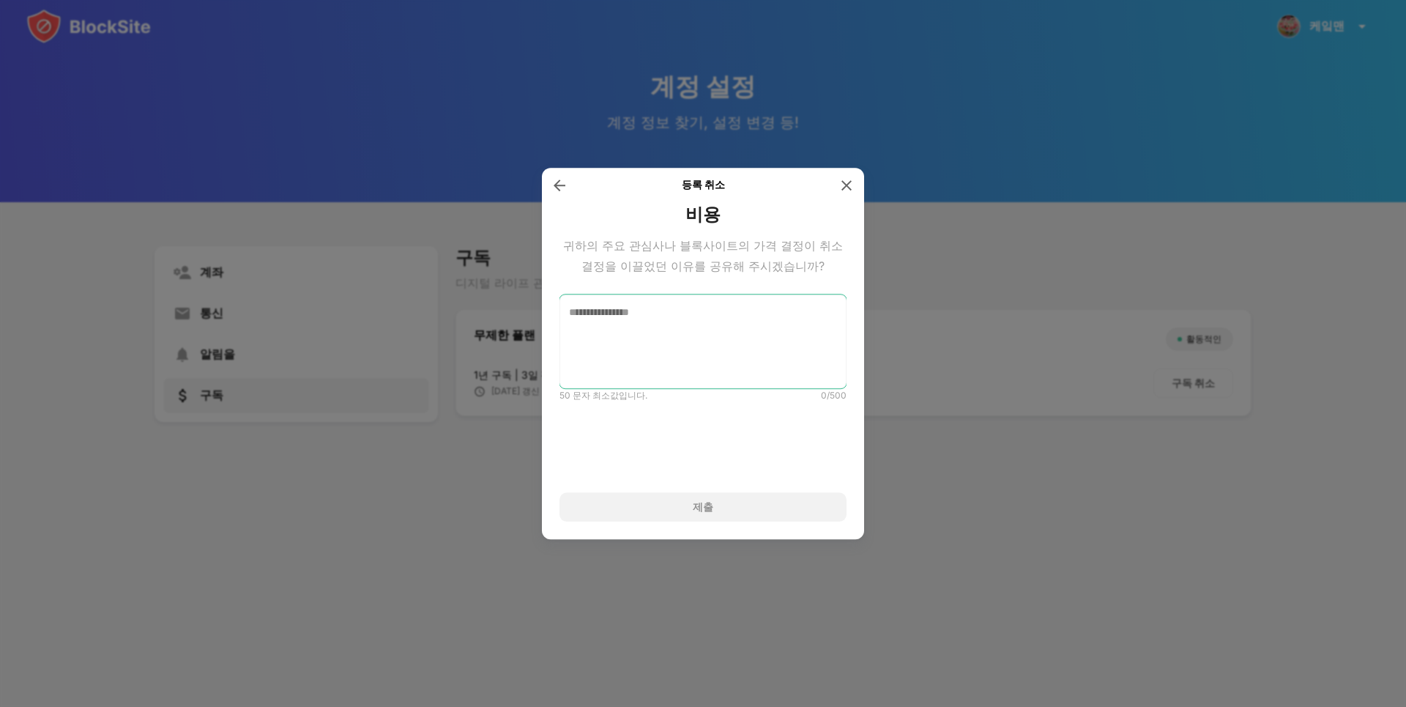
click at [685, 335] on textarea at bounding box center [703, 341] width 287 height 94
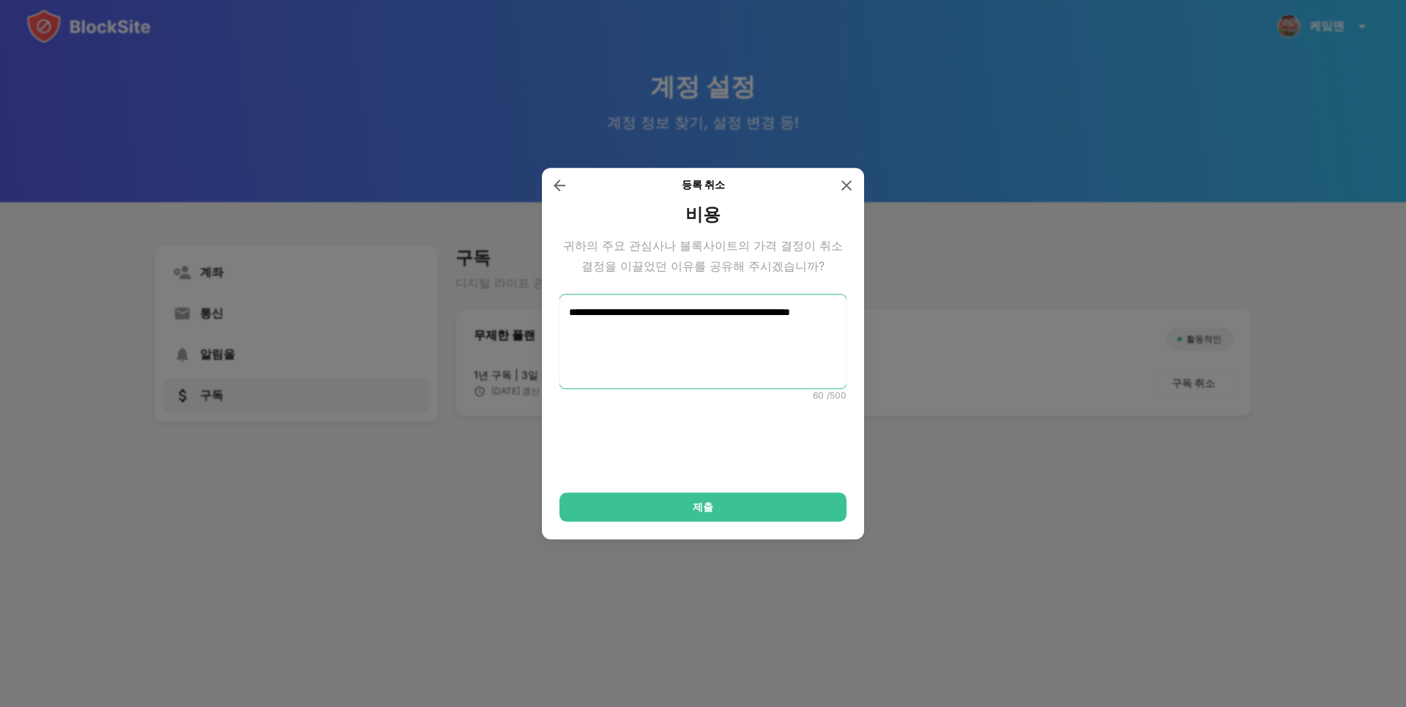
type textarea "**********"
click at [771, 502] on div "제출" at bounding box center [703, 506] width 287 height 29
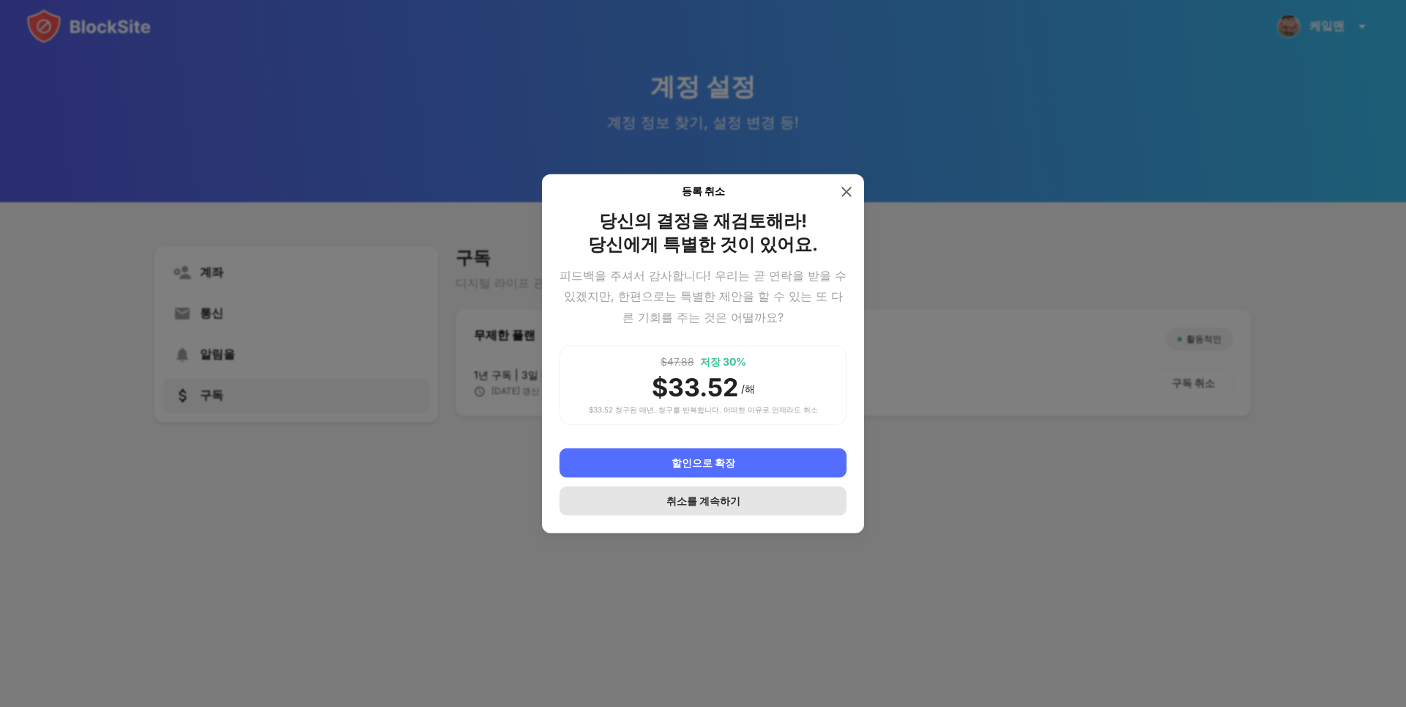
click at [724, 511] on div "취소를 계속하기" at bounding box center [703, 500] width 287 height 29
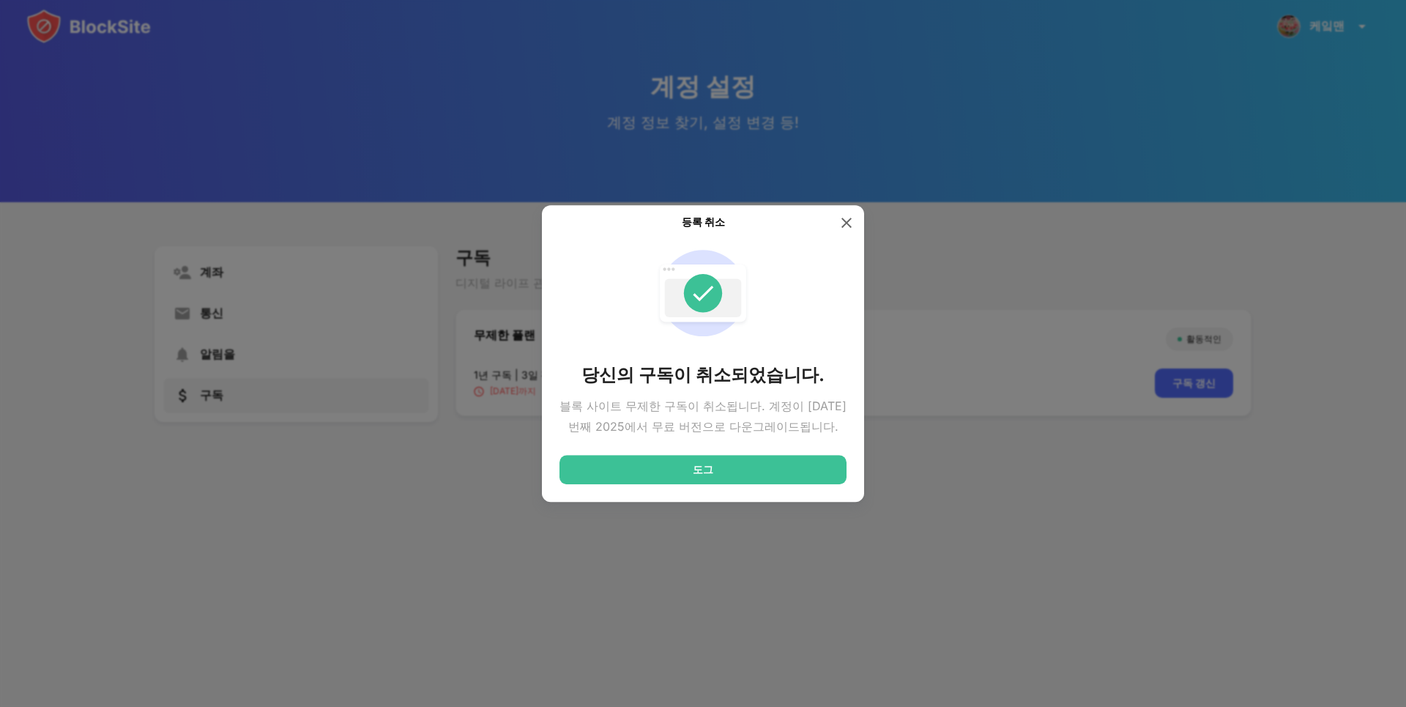
click at [722, 478] on div "도그" at bounding box center [703, 469] width 287 height 29
